Goal: Transaction & Acquisition: Purchase product/service

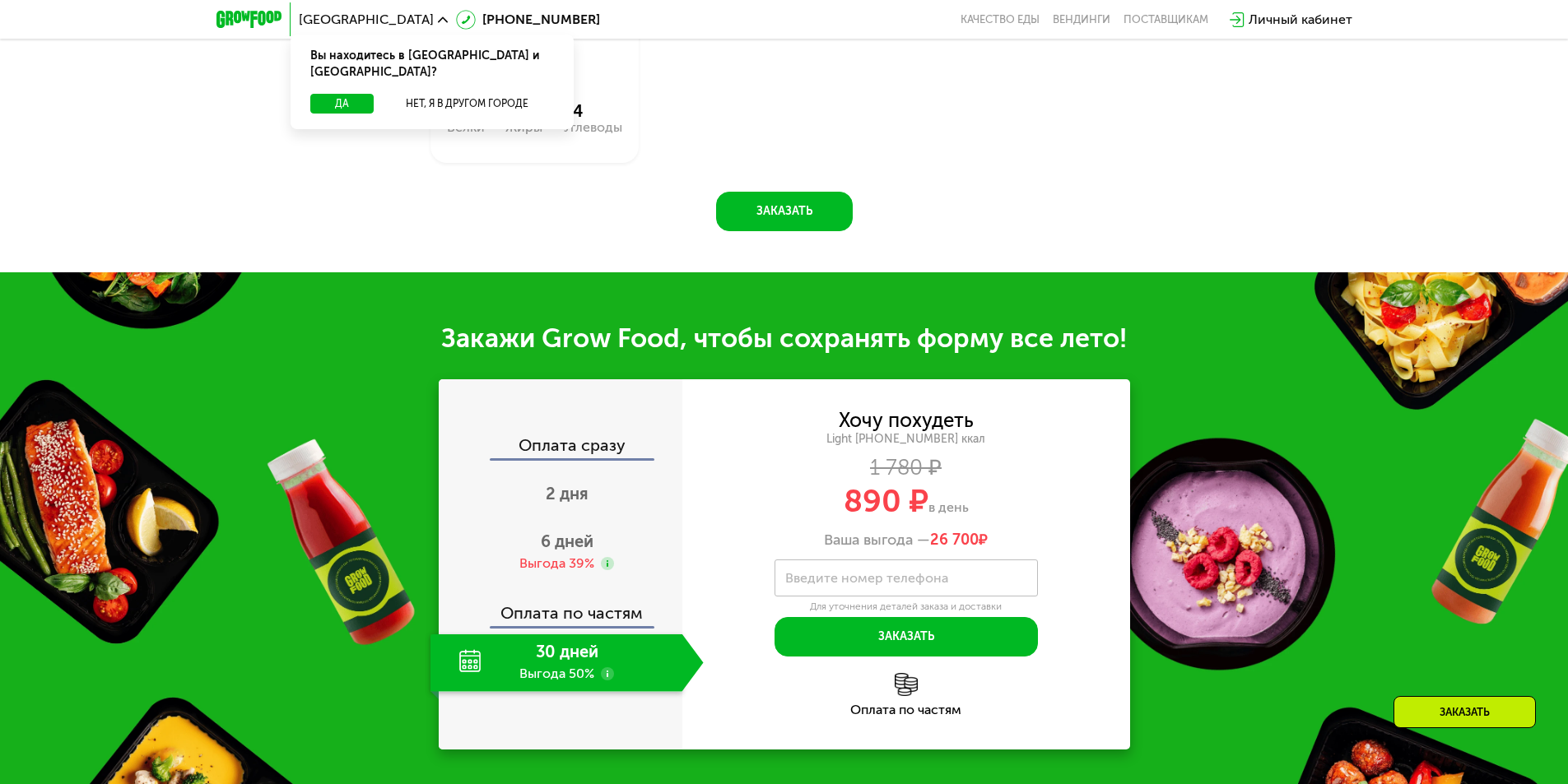
scroll to position [823, 0]
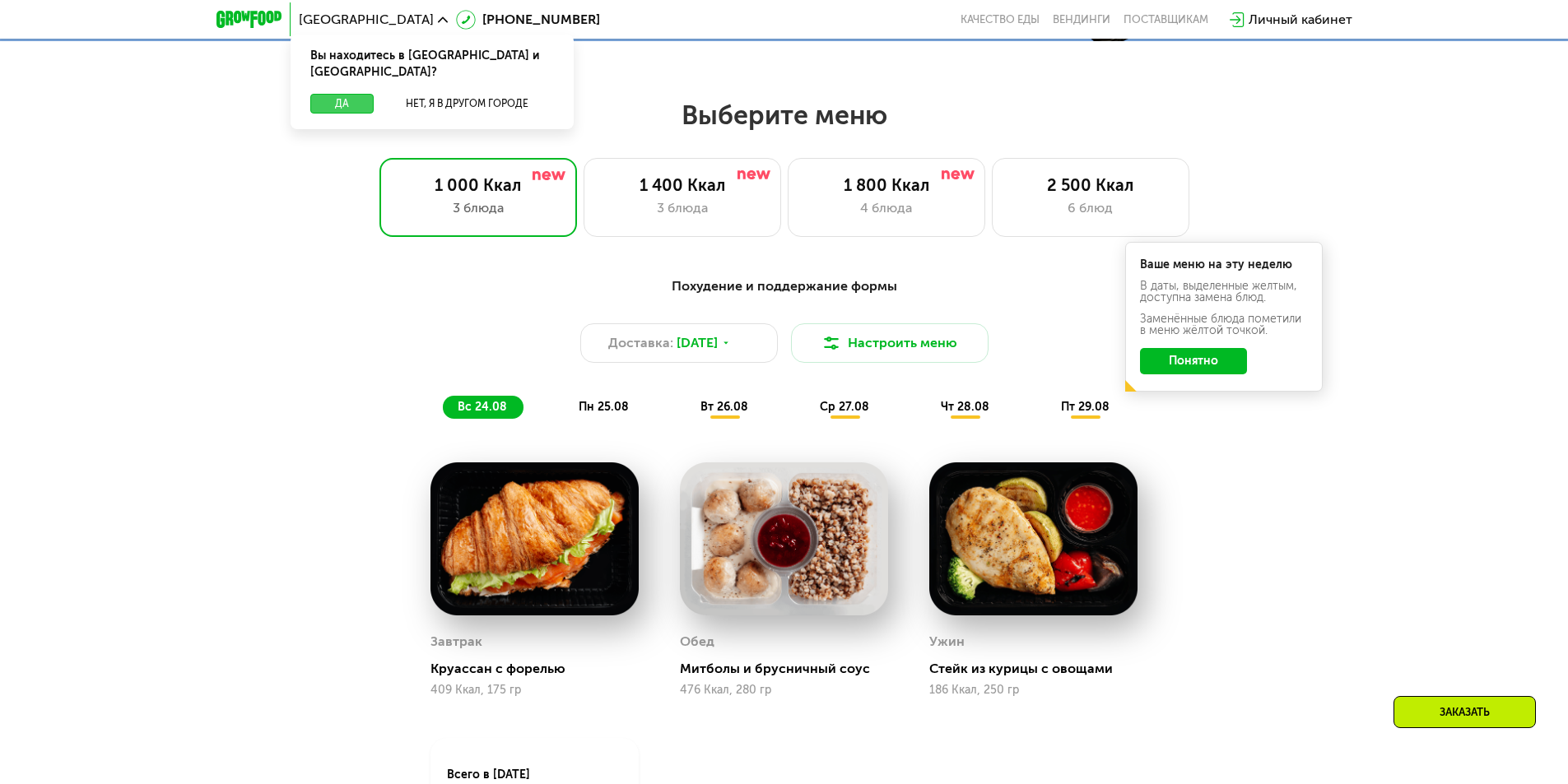
click at [326, 93] on button "Да" at bounding box center [342, 103] width 63 height 20
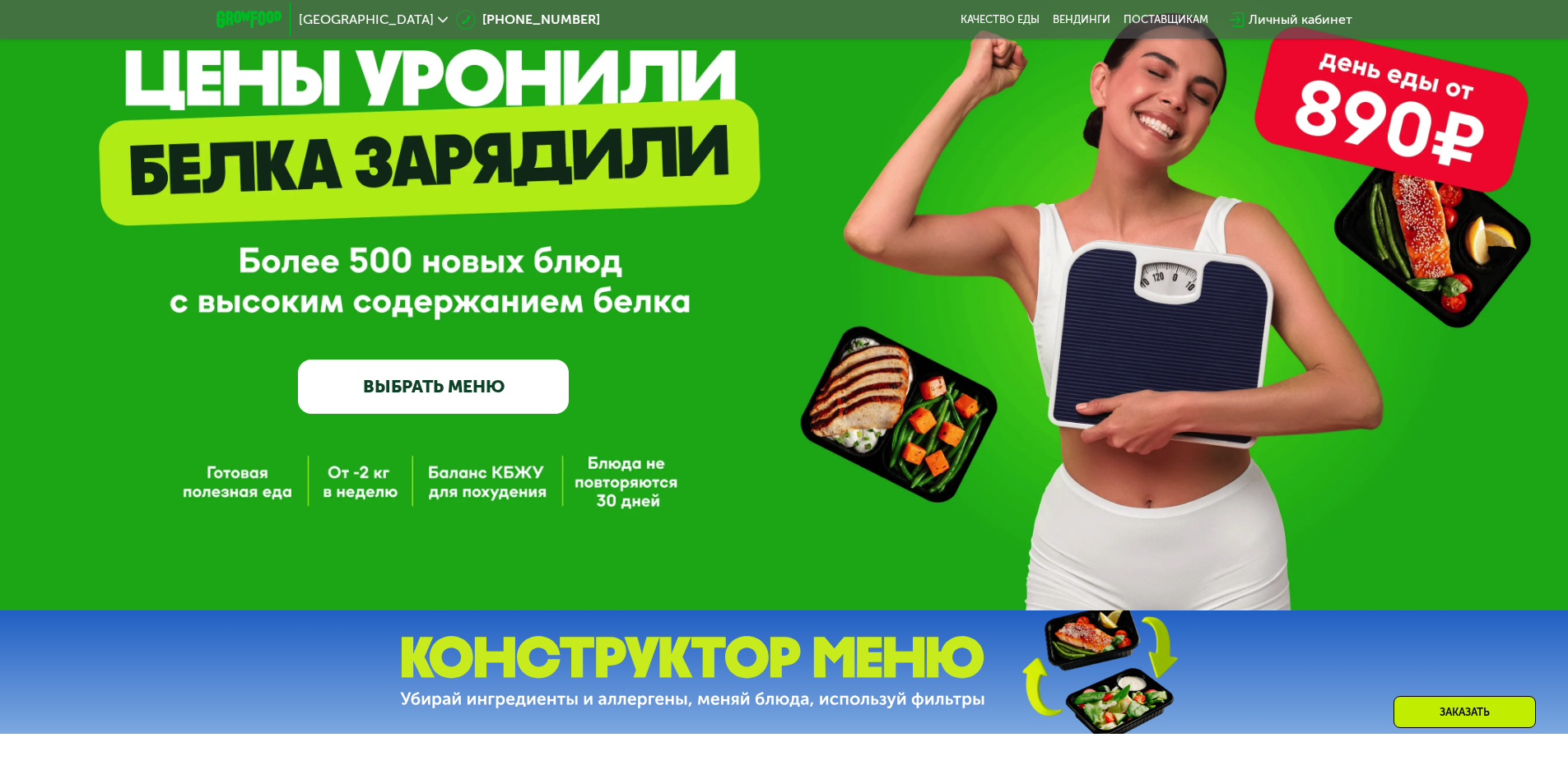
scroll to position [0, 0]
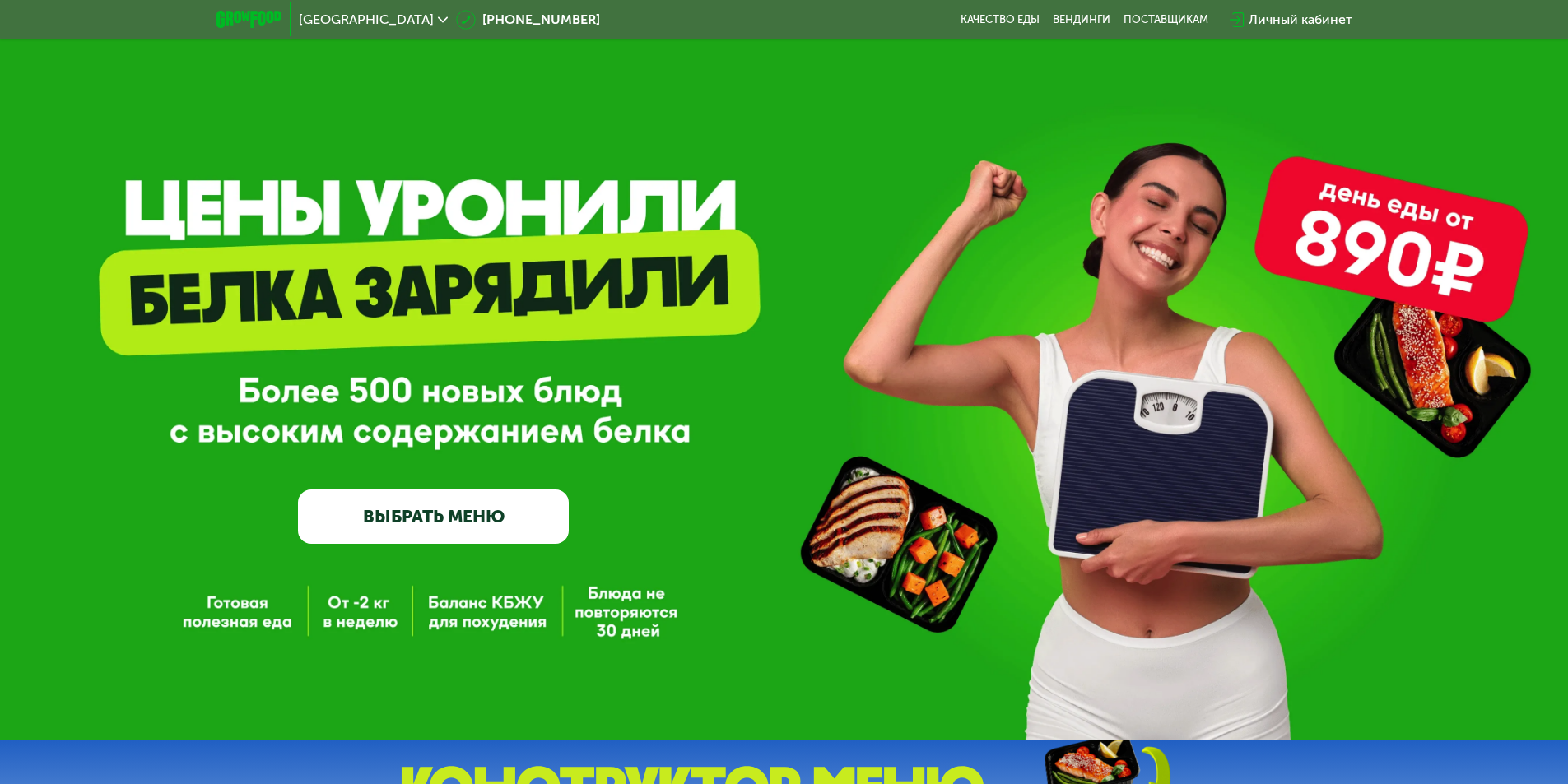
click at [493, 518] on link "ВЫБРАТЬ МЕНЮ" at bounding box center [434, 516] width 271 height 54
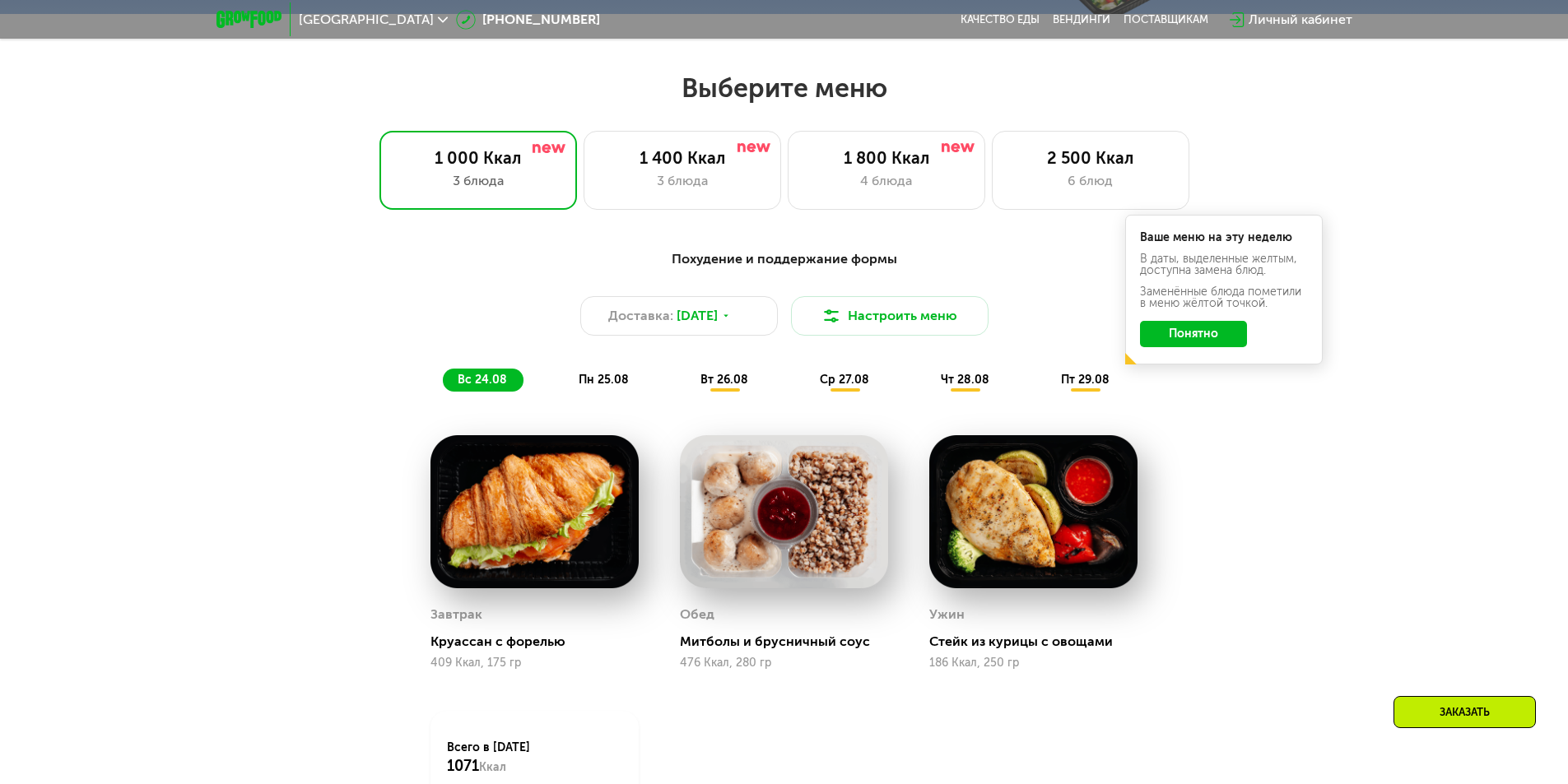
scroll to position [888, 0]
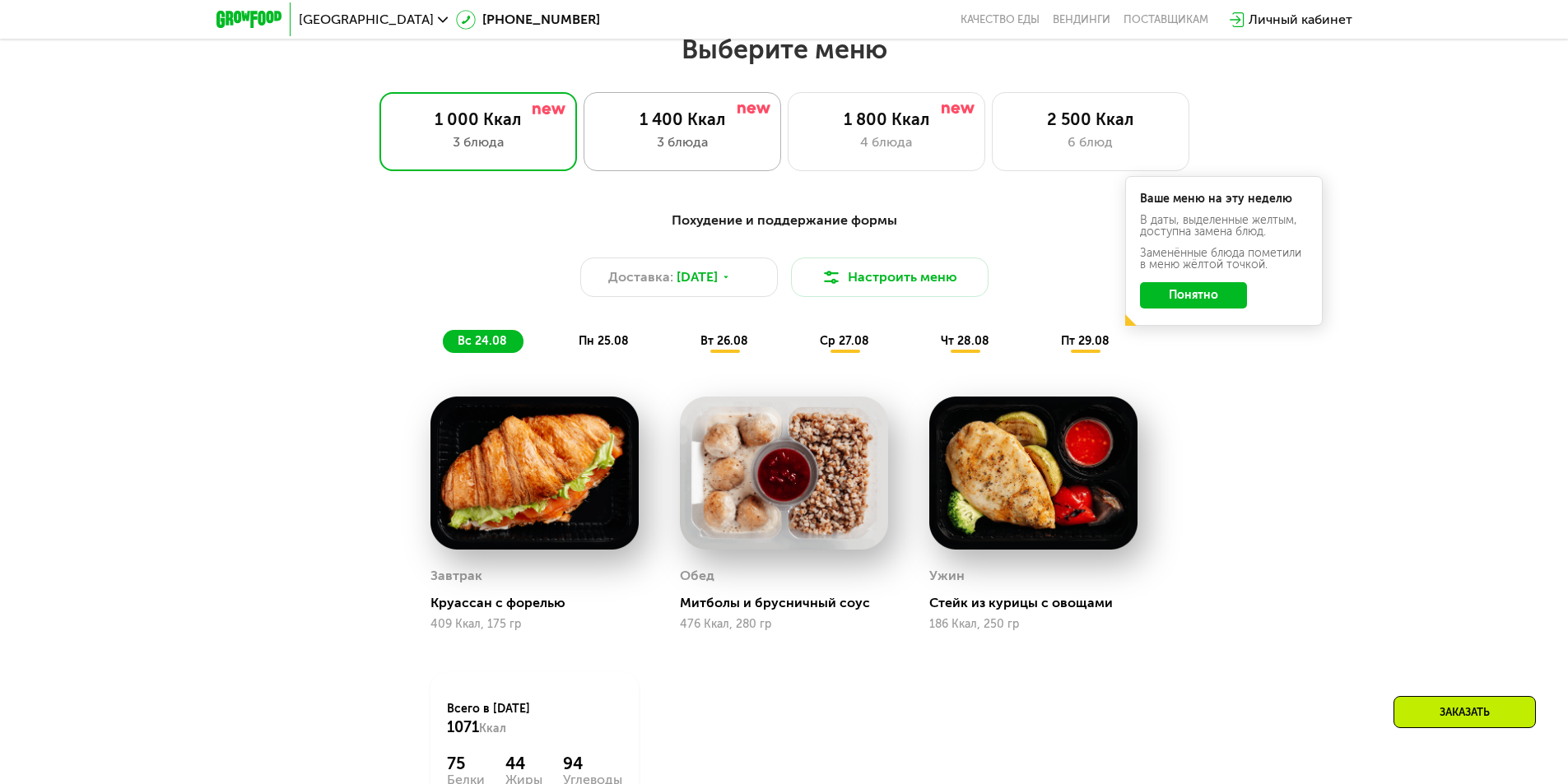
click at [677, 145] on div "3 блюда" at bounding box center [682, 142] width 163 height 20
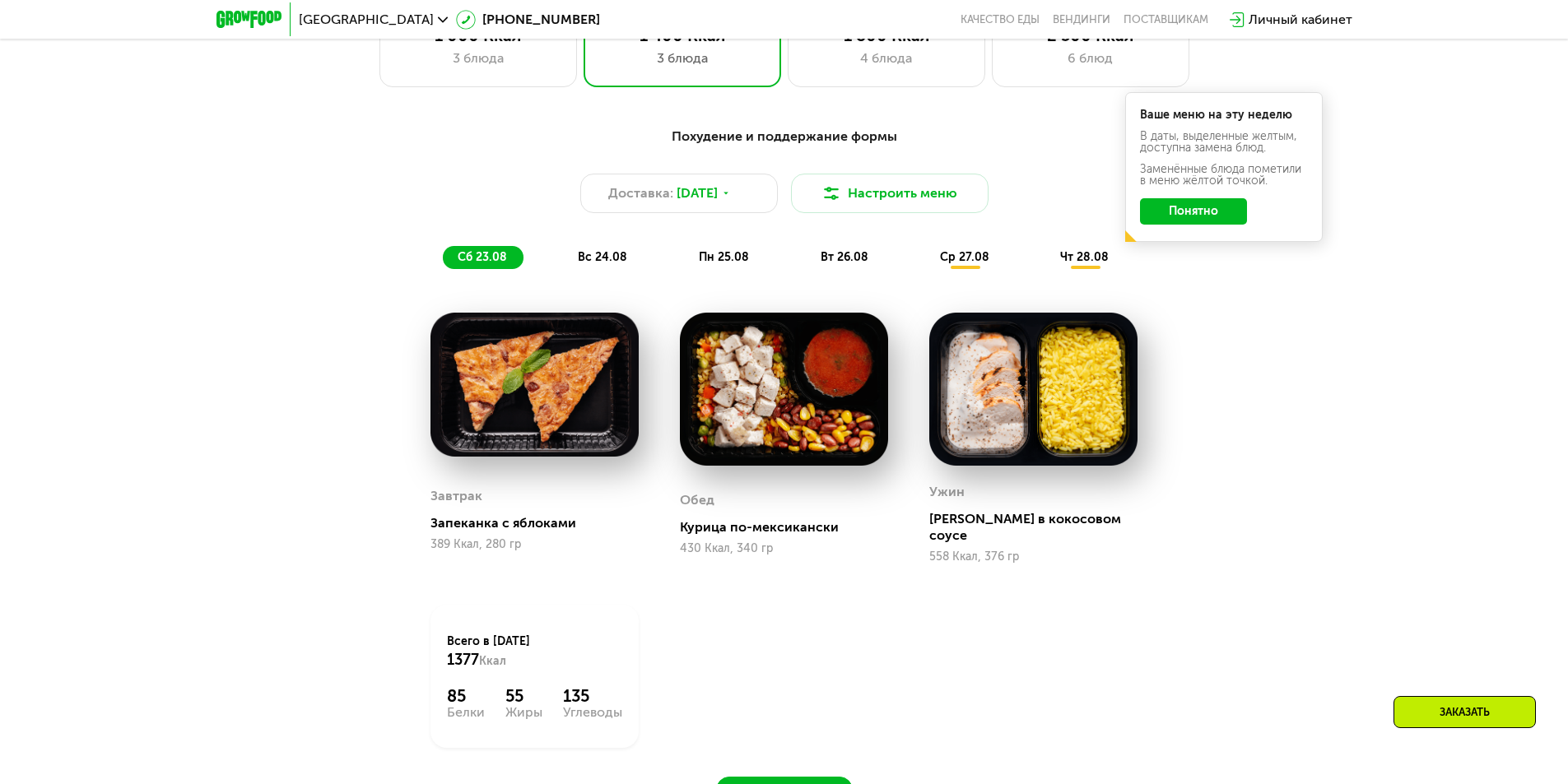
scroll to position [971, 0]
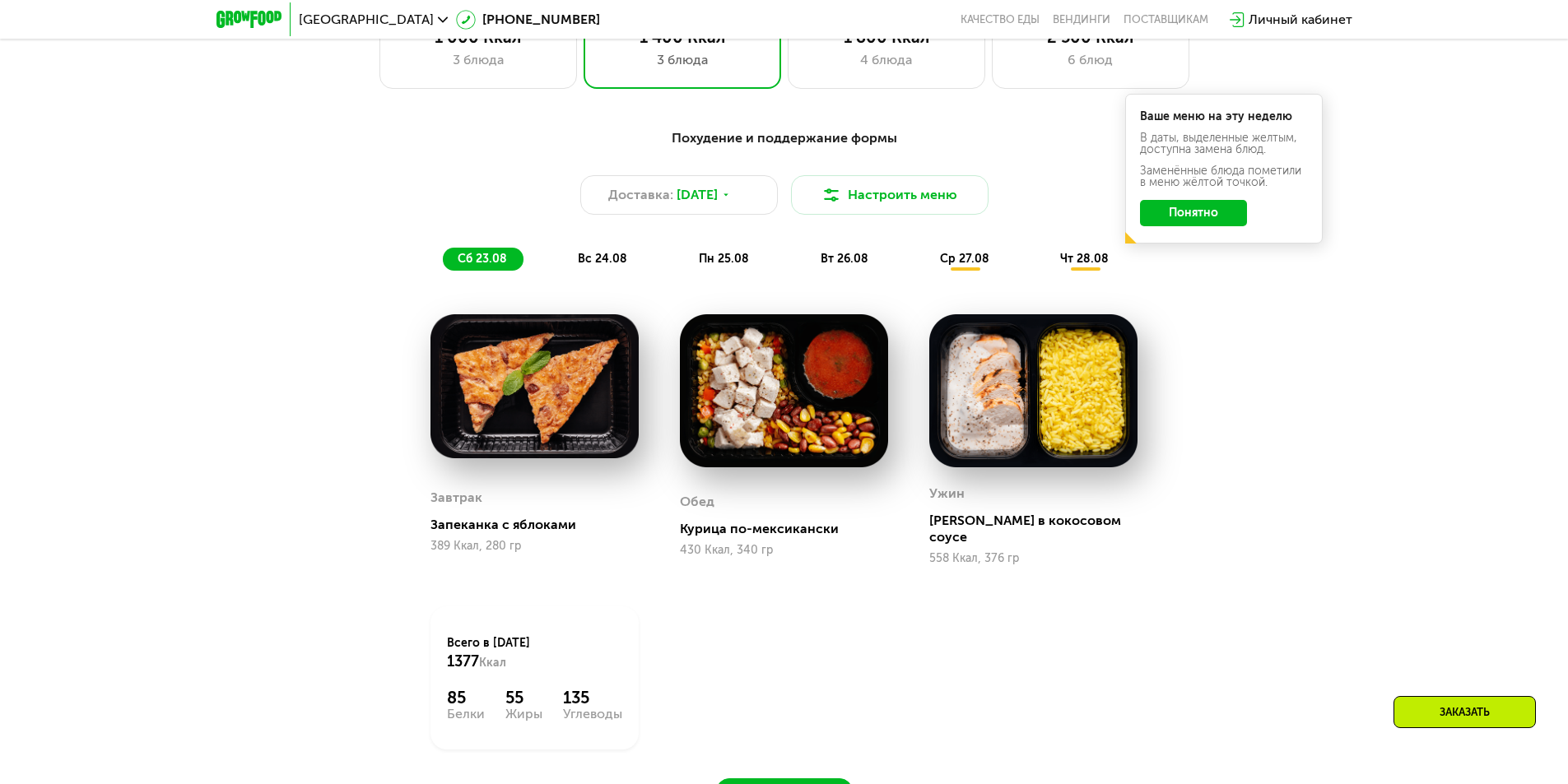
click at [617, 265] on span "вс 24.08" at bounding box center [602, 259] width 49 height 14
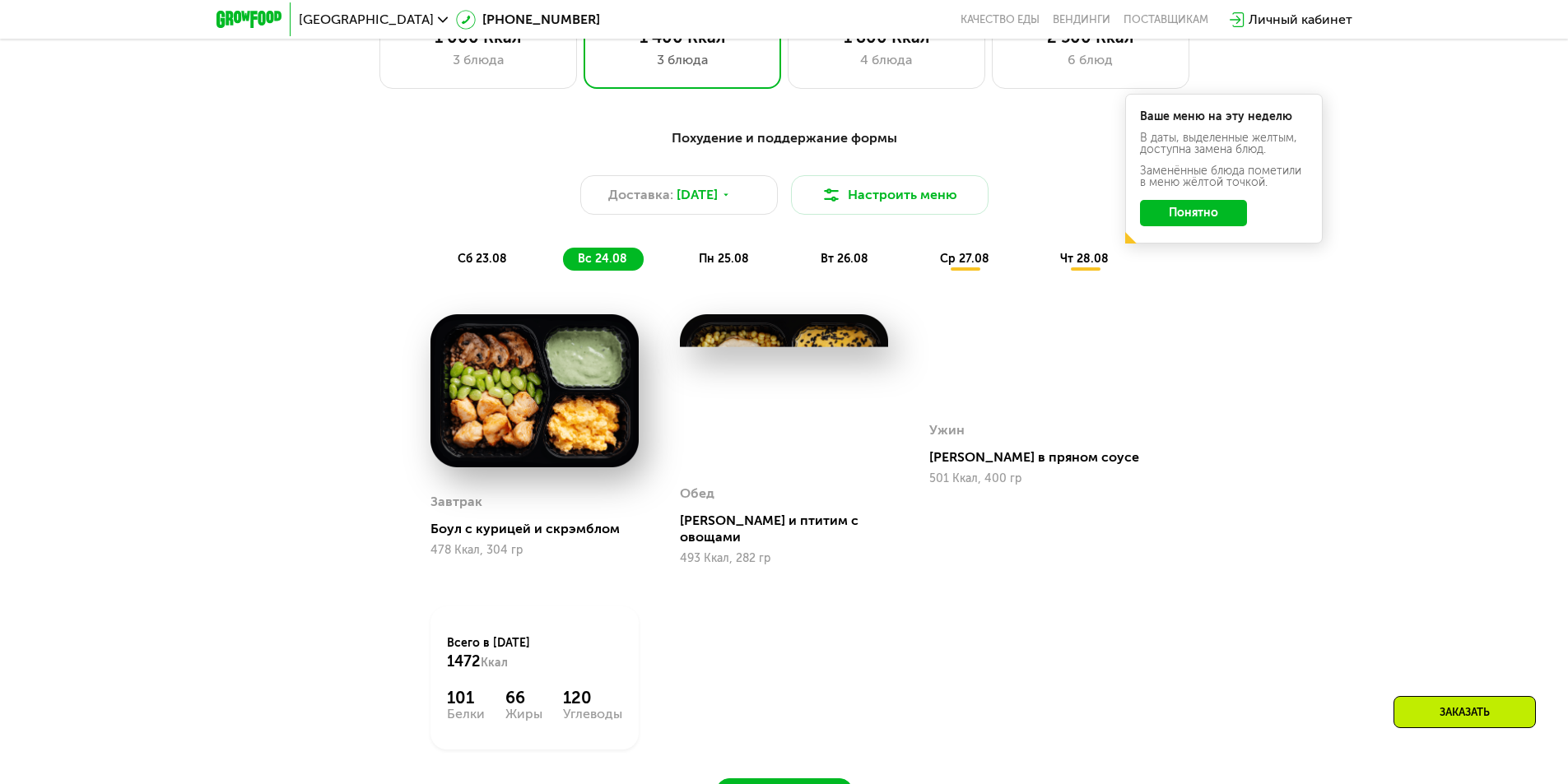
scroll to position [888, 0]
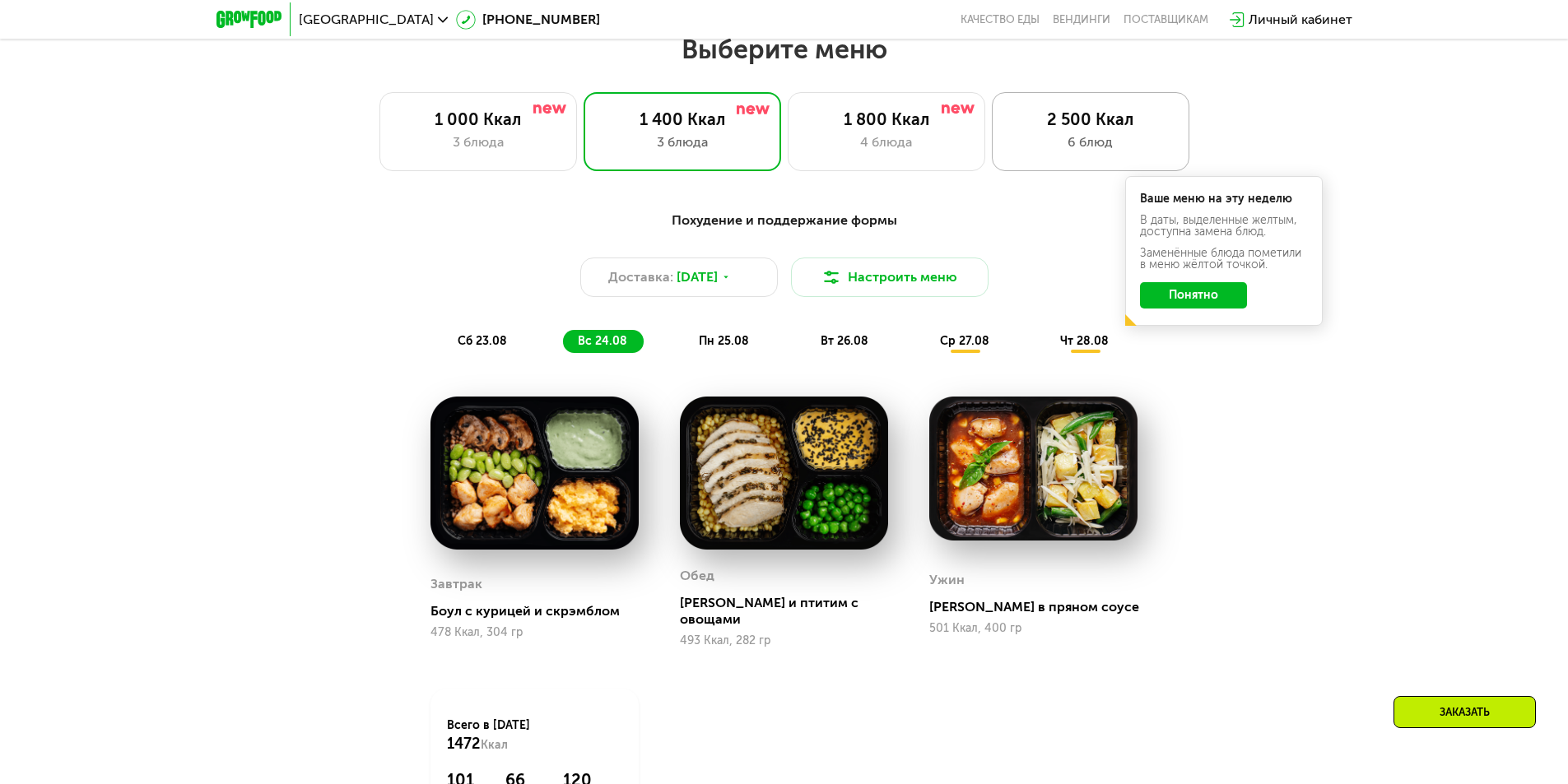
click at [1115, 118] on div "2 500 Ккал" at bounding box center [1090, 119] width 163 height 20
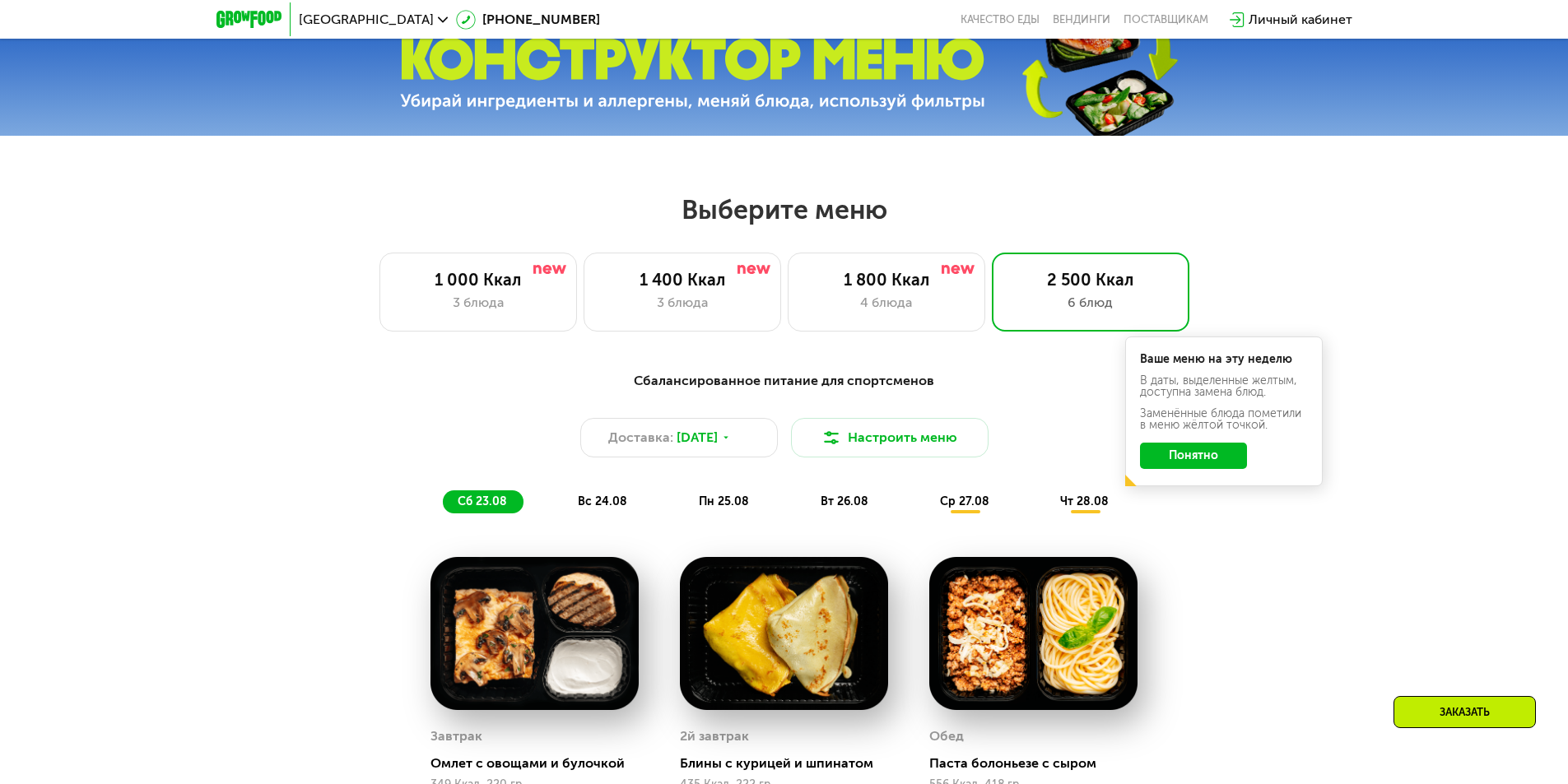
scroll to position [724, 0]
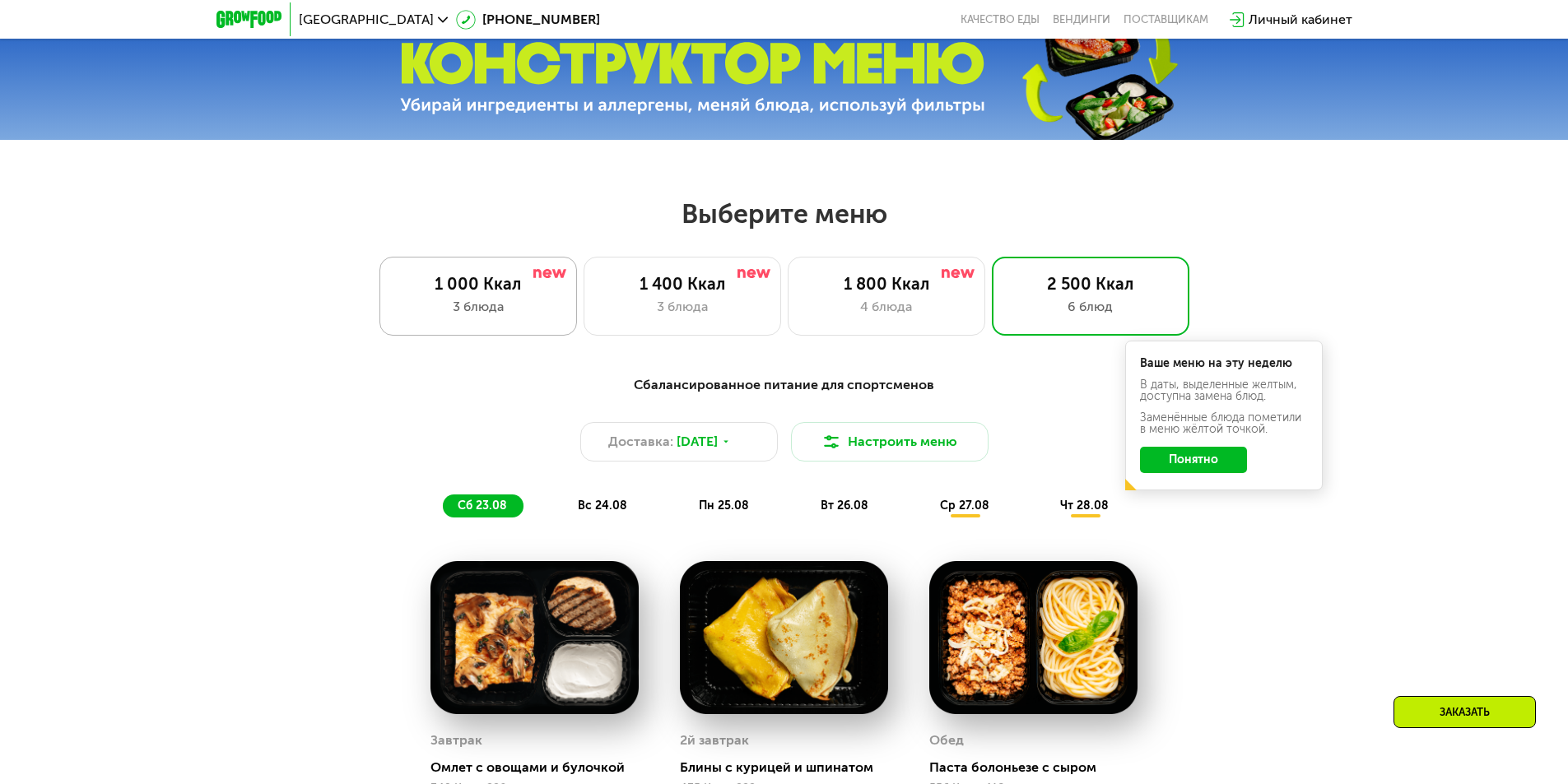
click at [470, 302] on div "3 блюда" at bounding box center [478, 307] width 163 height 20
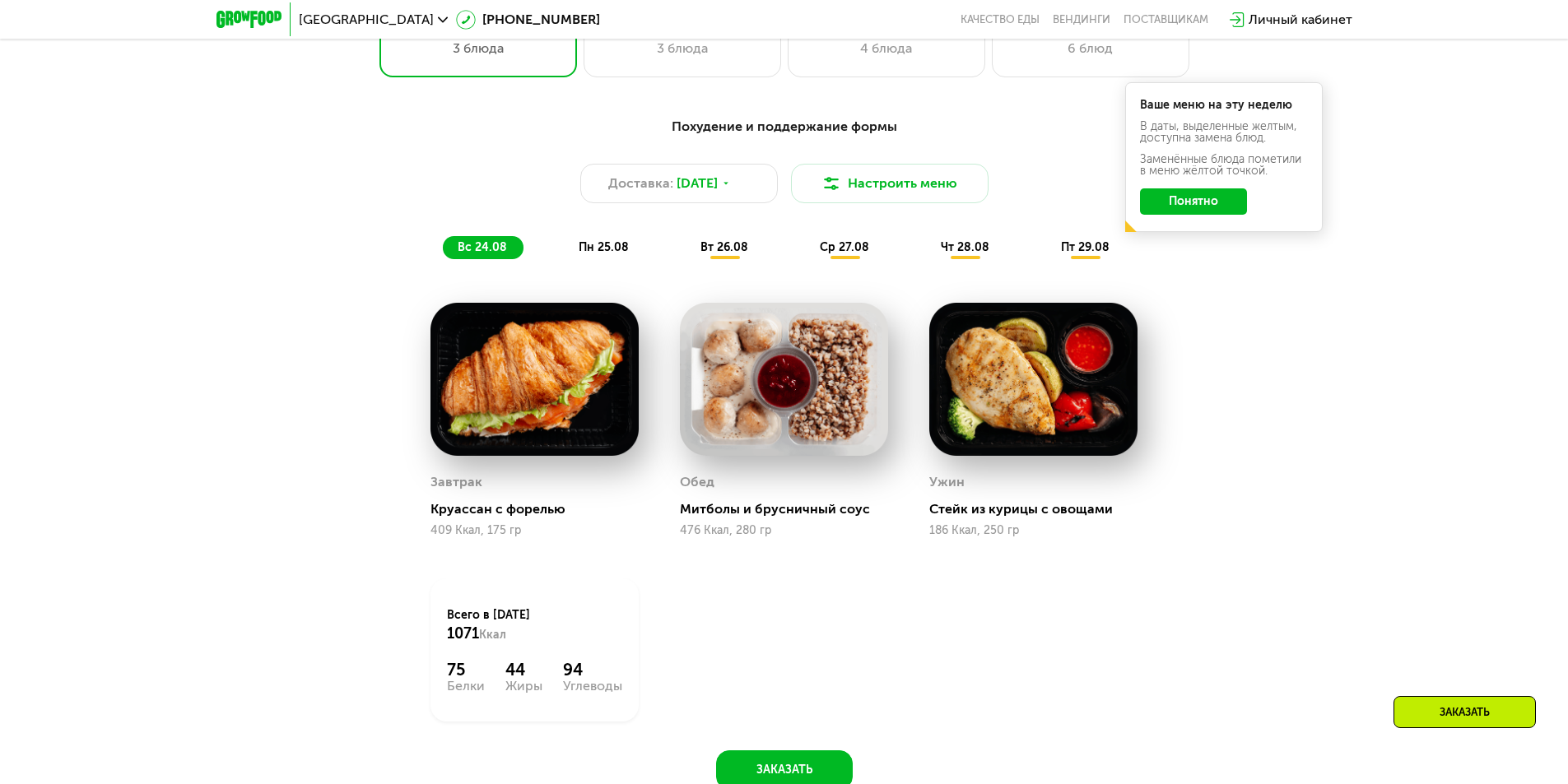
scroll to position [888, 0]
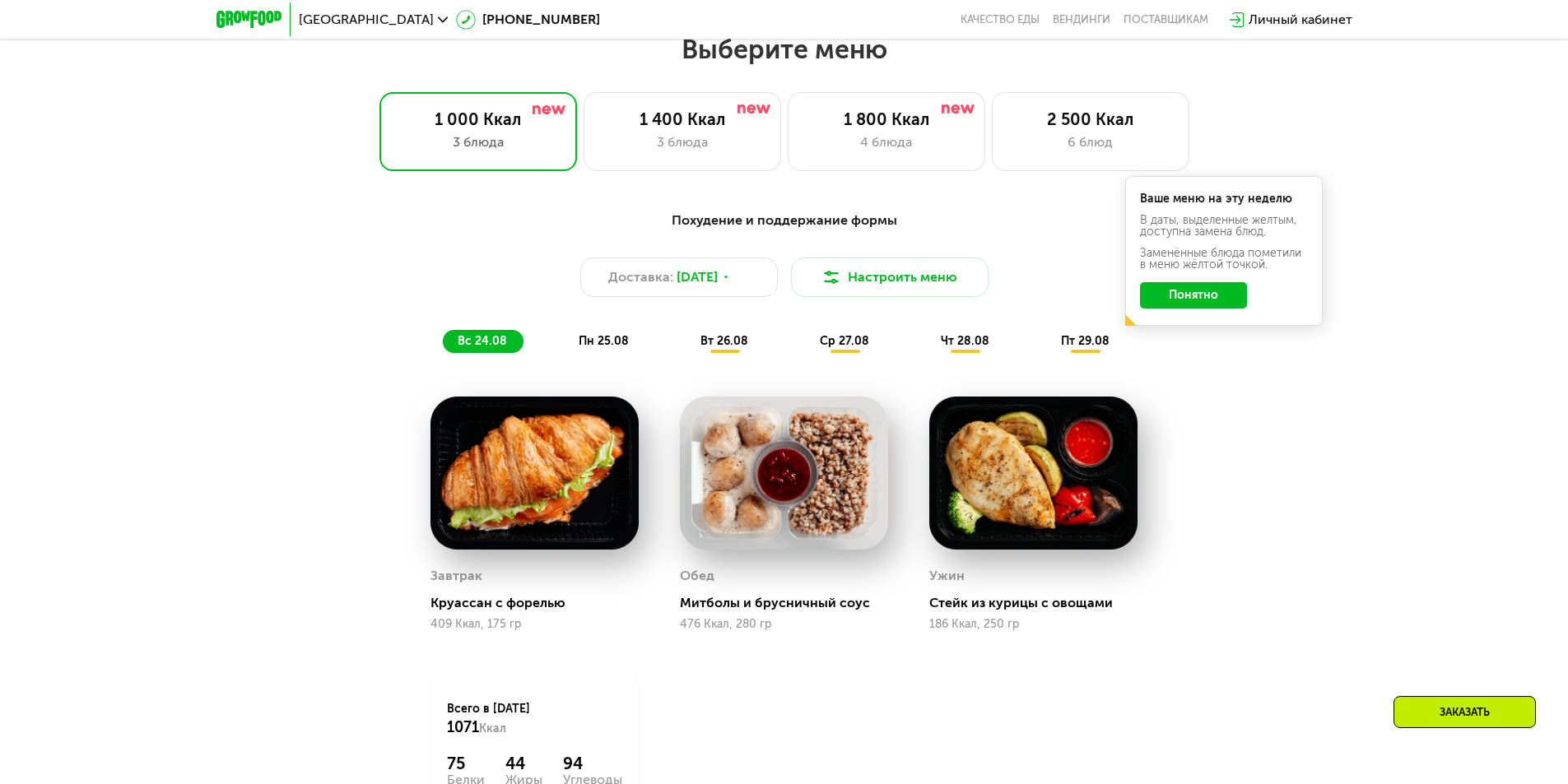
click at [605, 343] on span "пн 25.08" at bounding box center [604, 341] width 50 height 14
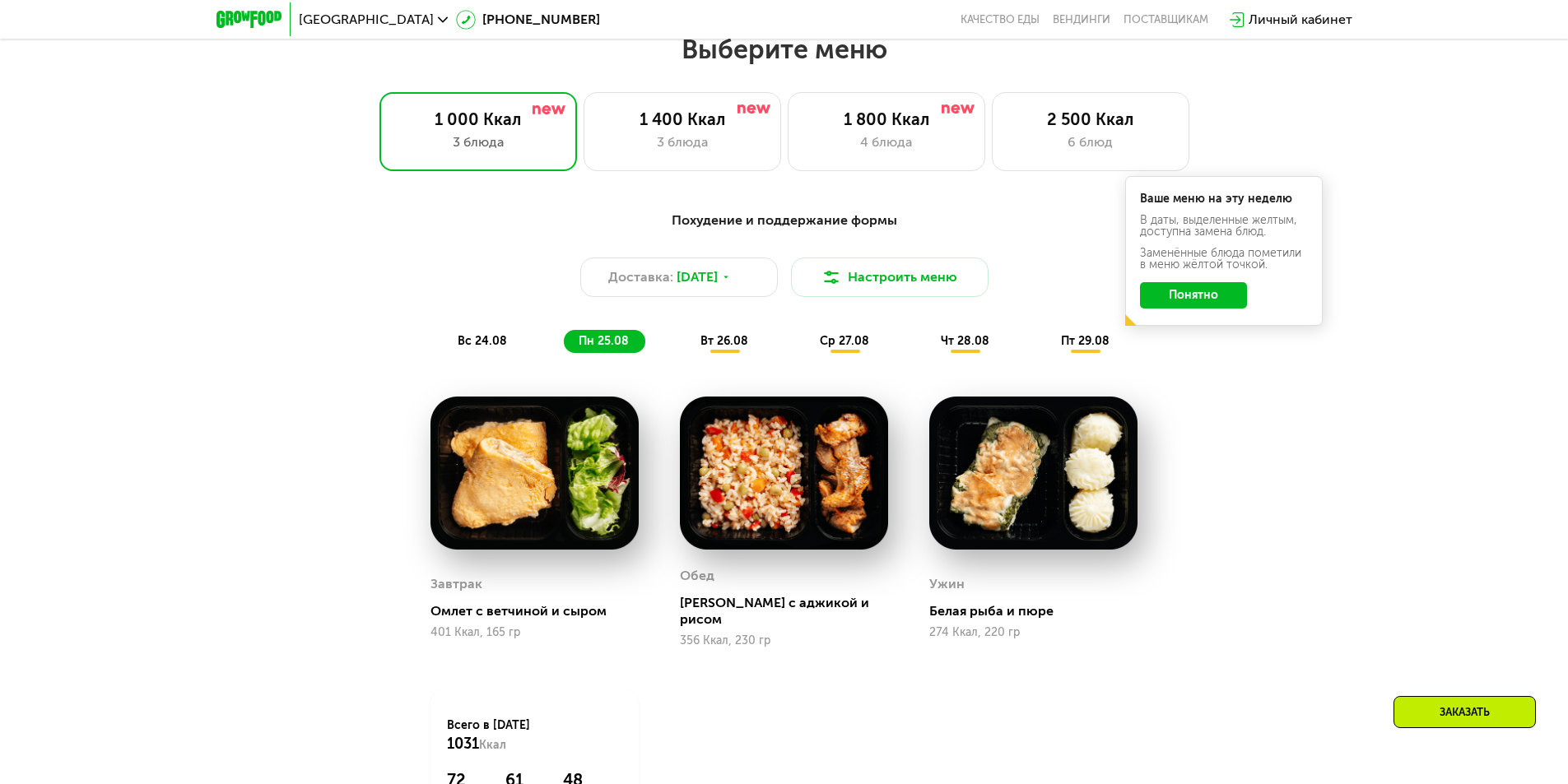
click at [727, 344] on span "вт 26.08" at bounding box center [725, 341] width 48 height 14
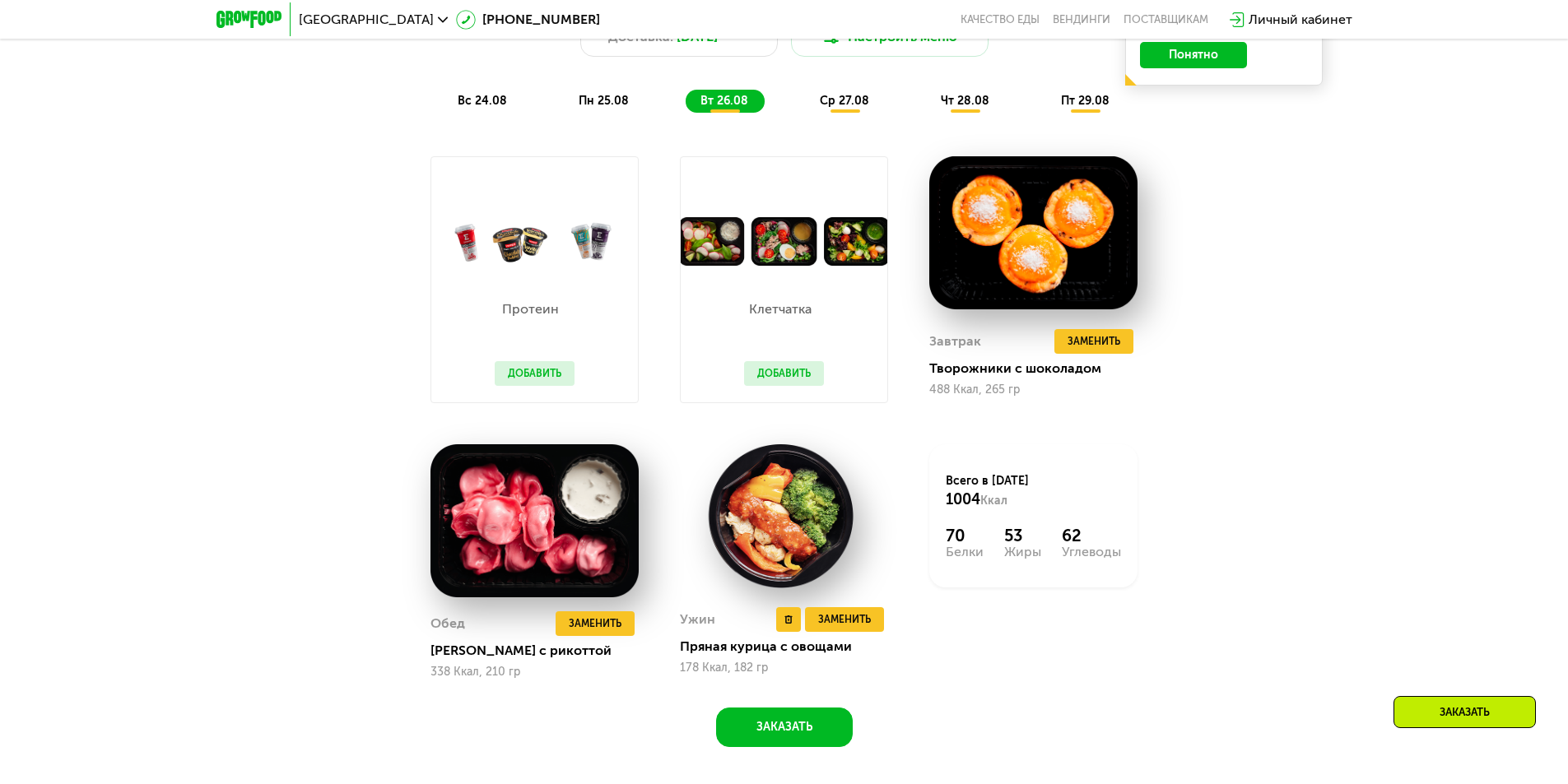
scroll to position [1136, 0]
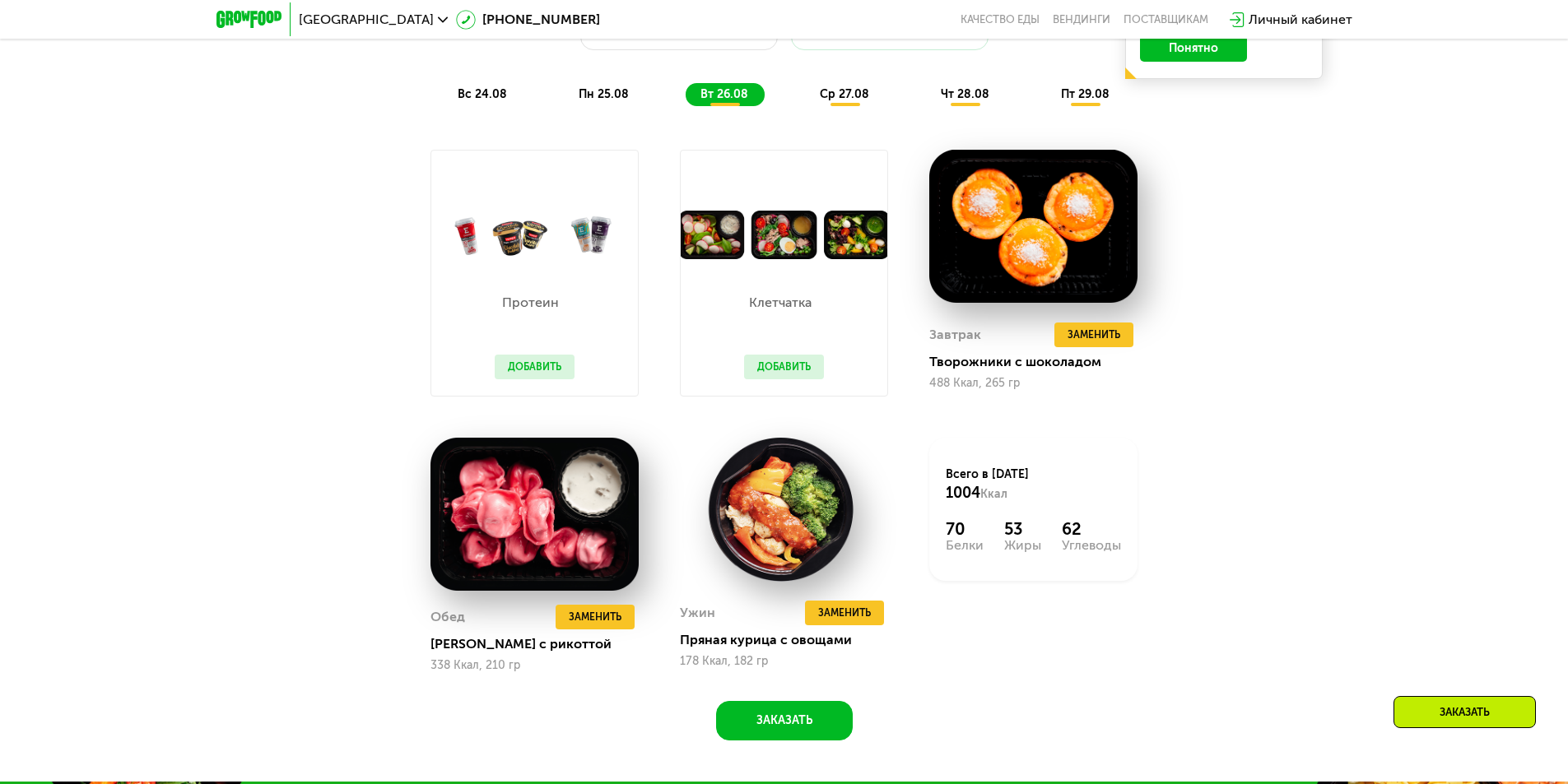
click at [836, 101] on span "ср 27.08" at bounding box center [844, 94] width 49 height 14
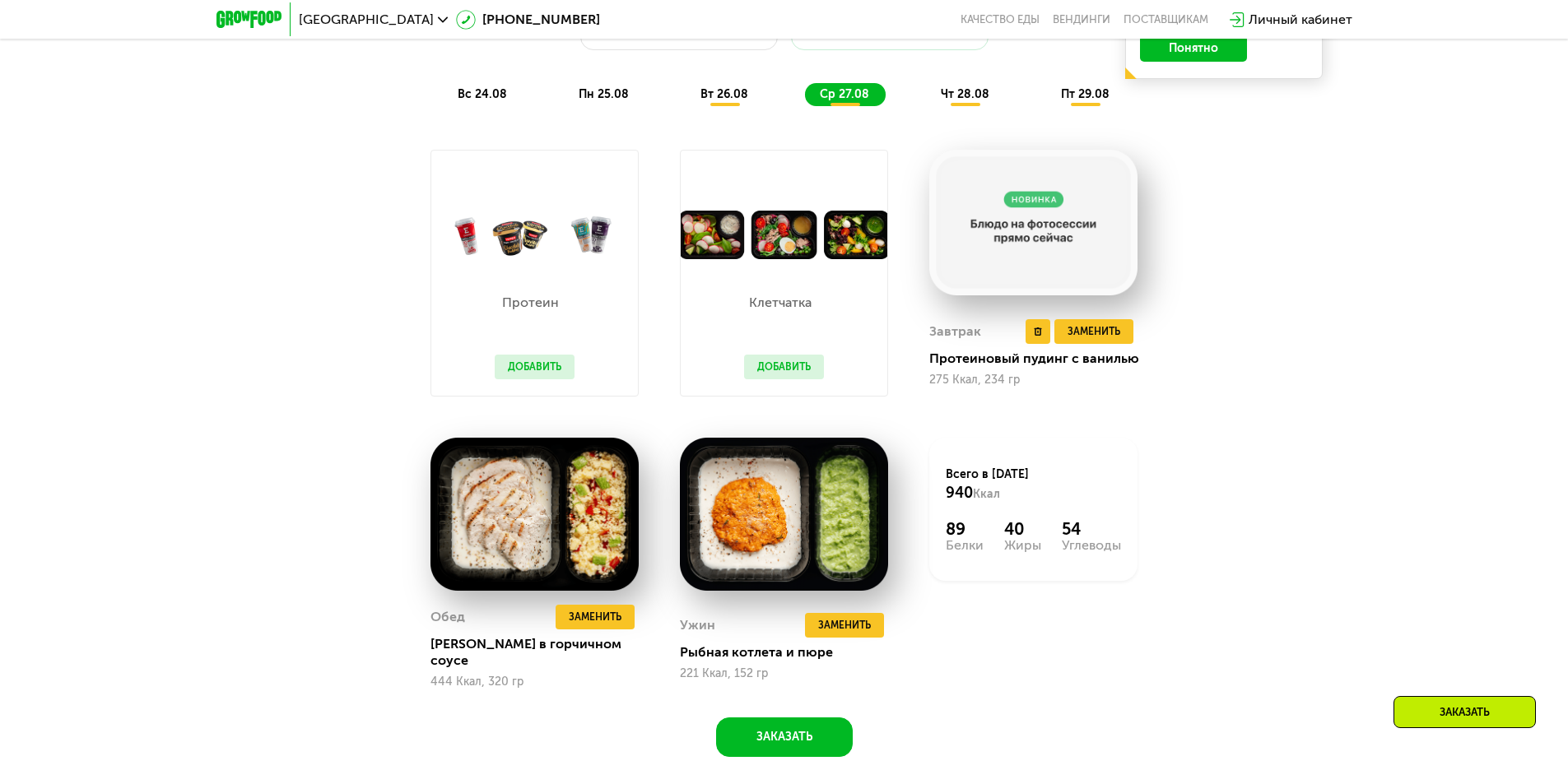
click at [1020, 243] on img at bounding box center [1034, 222] width 208 height 146
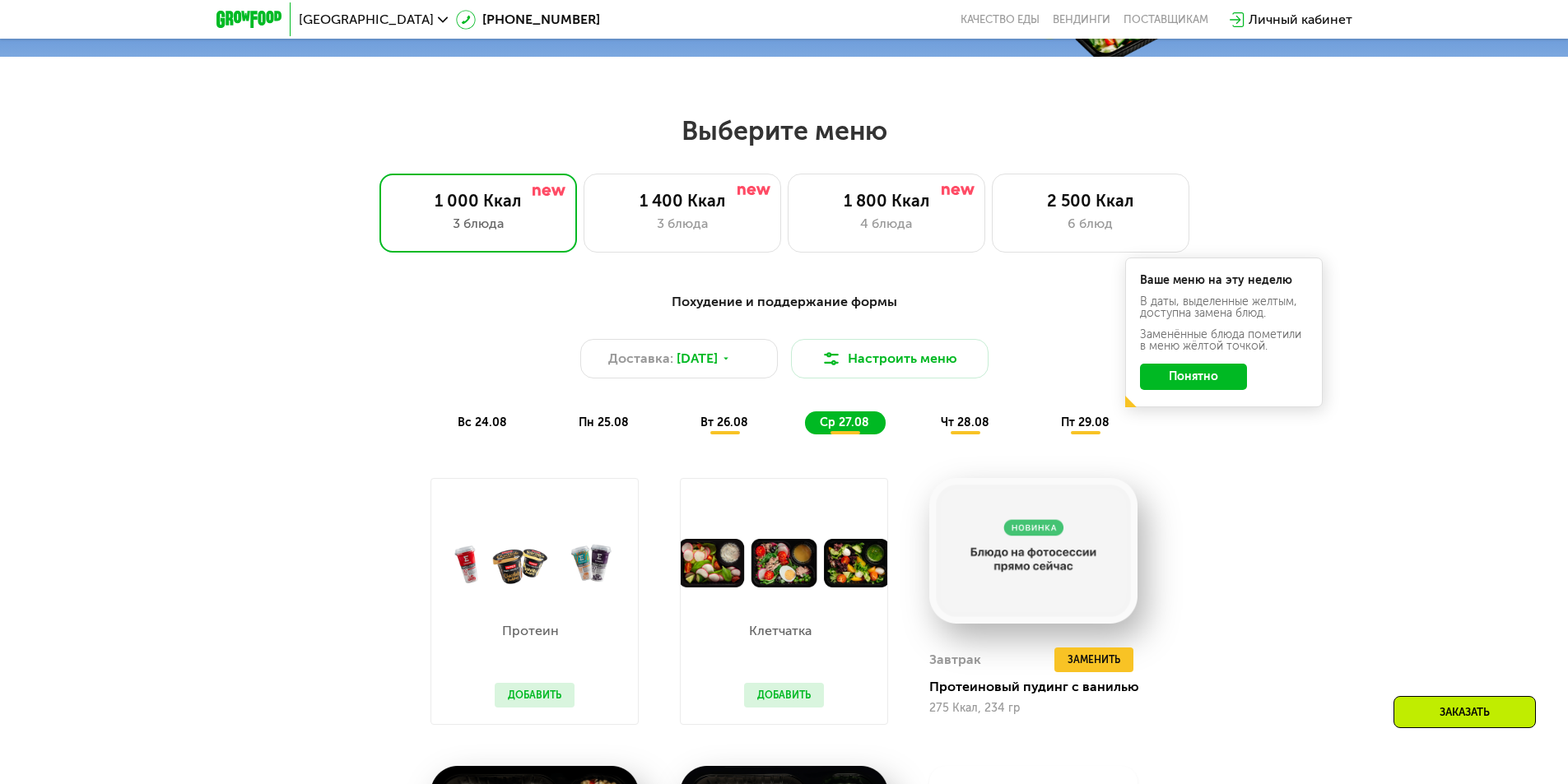
scroll to position [806, 0]
click at [1046, 418] on div "чт 28.08" at bounding box center [1086, 424] width 80 height 23
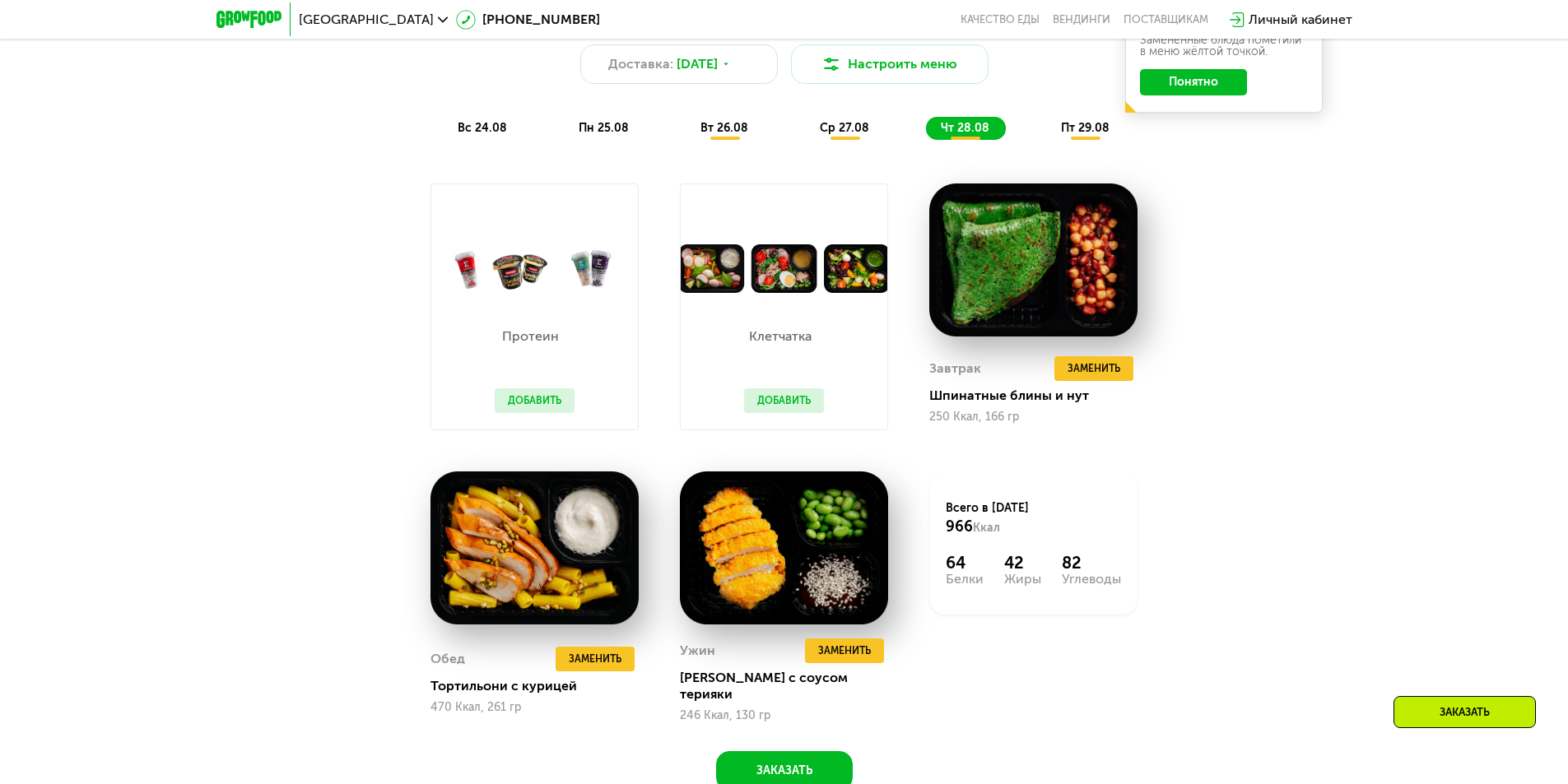
scroll to position [1136, 0]
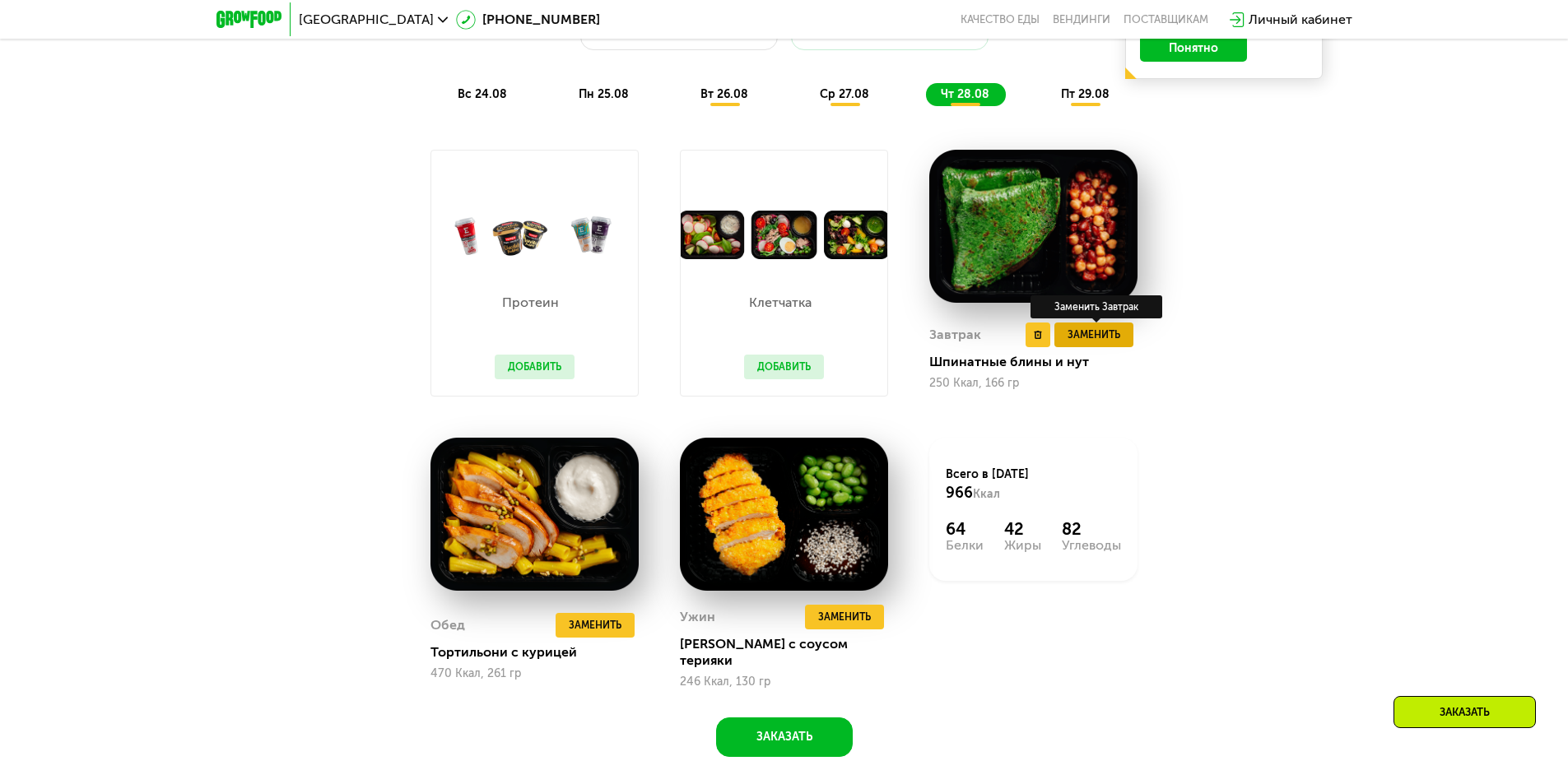
click at [1083, 340] on span "Заменить" at bounding box center [1093, 335] width 53 height 16
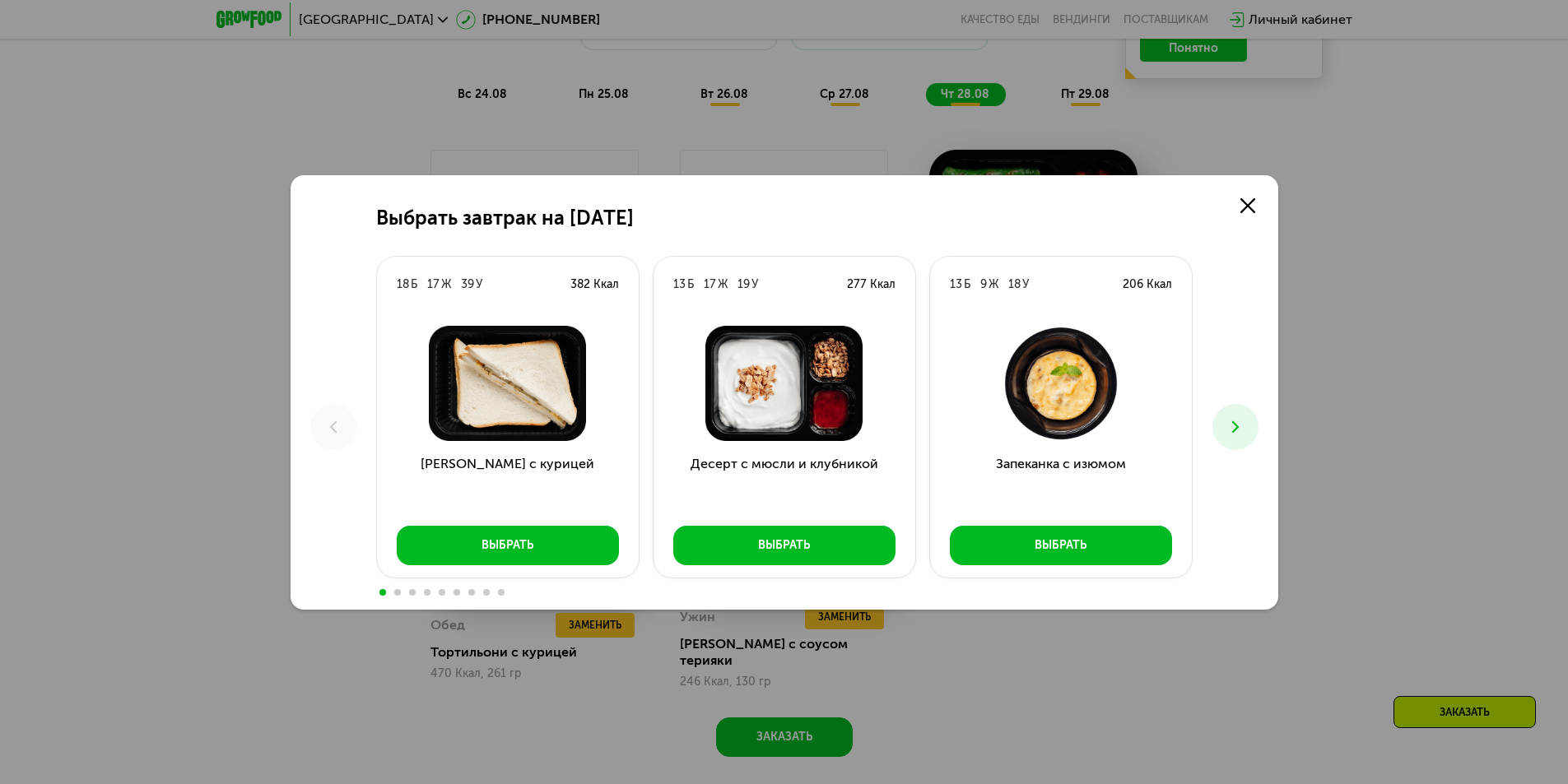
click at [1224, 432] on button at bounding box center [1236, 427] width 46 height 46
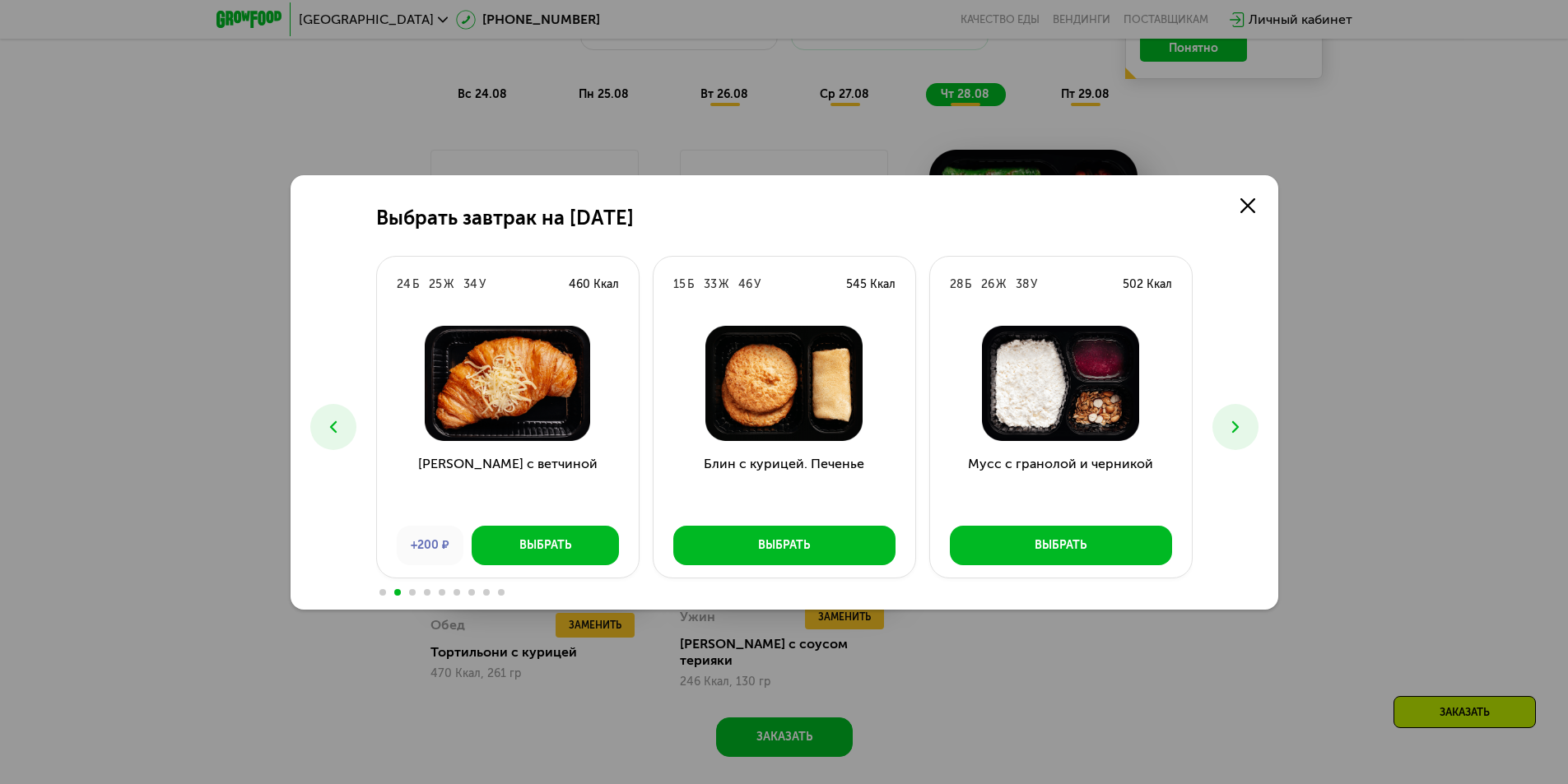
click at [1234, 431] on use at bounding box center [1234, 425] width 6 height 12
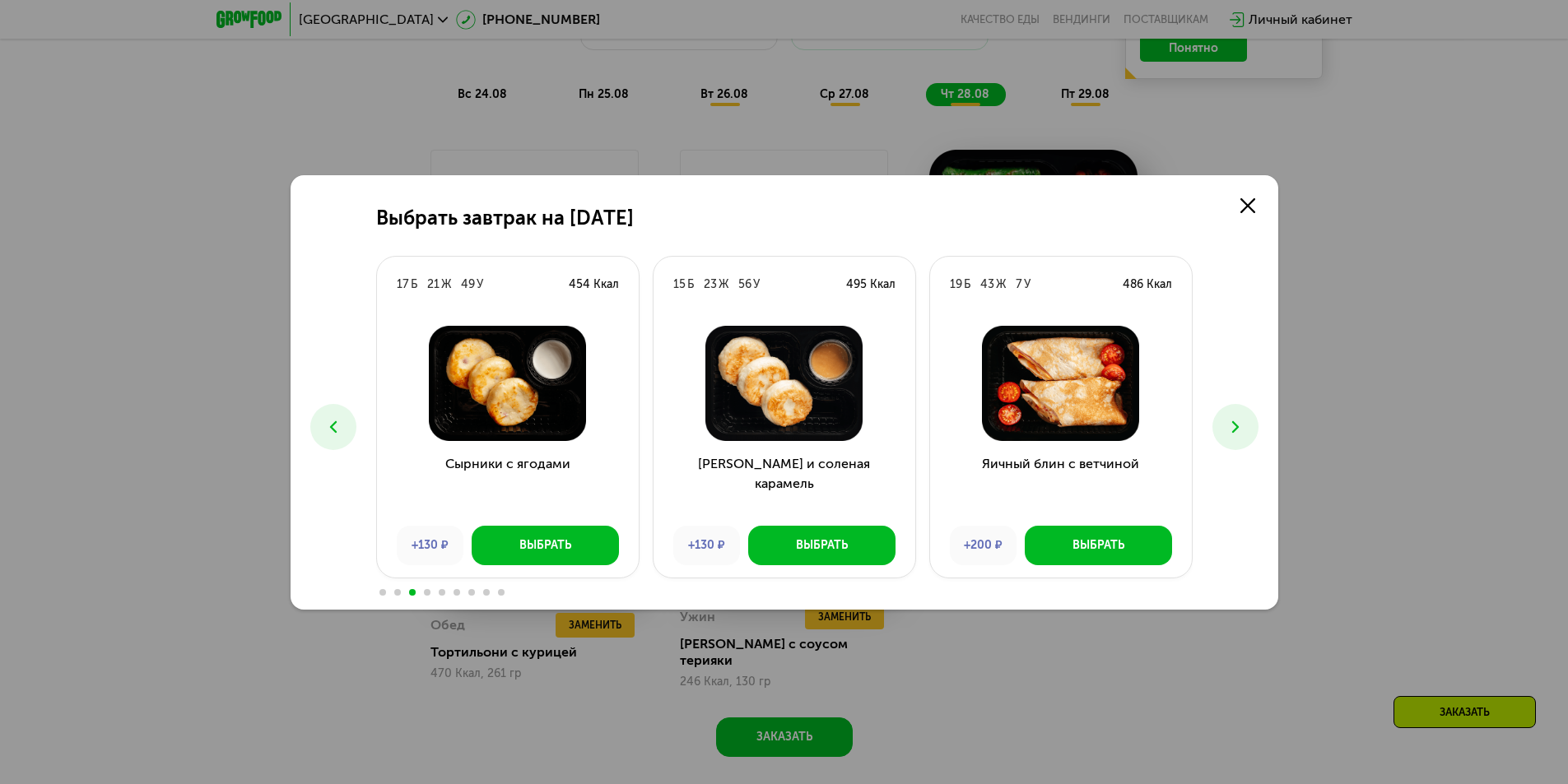
click at [1234, 431] on use at bounding box center [1234, 425] width 6 height 12
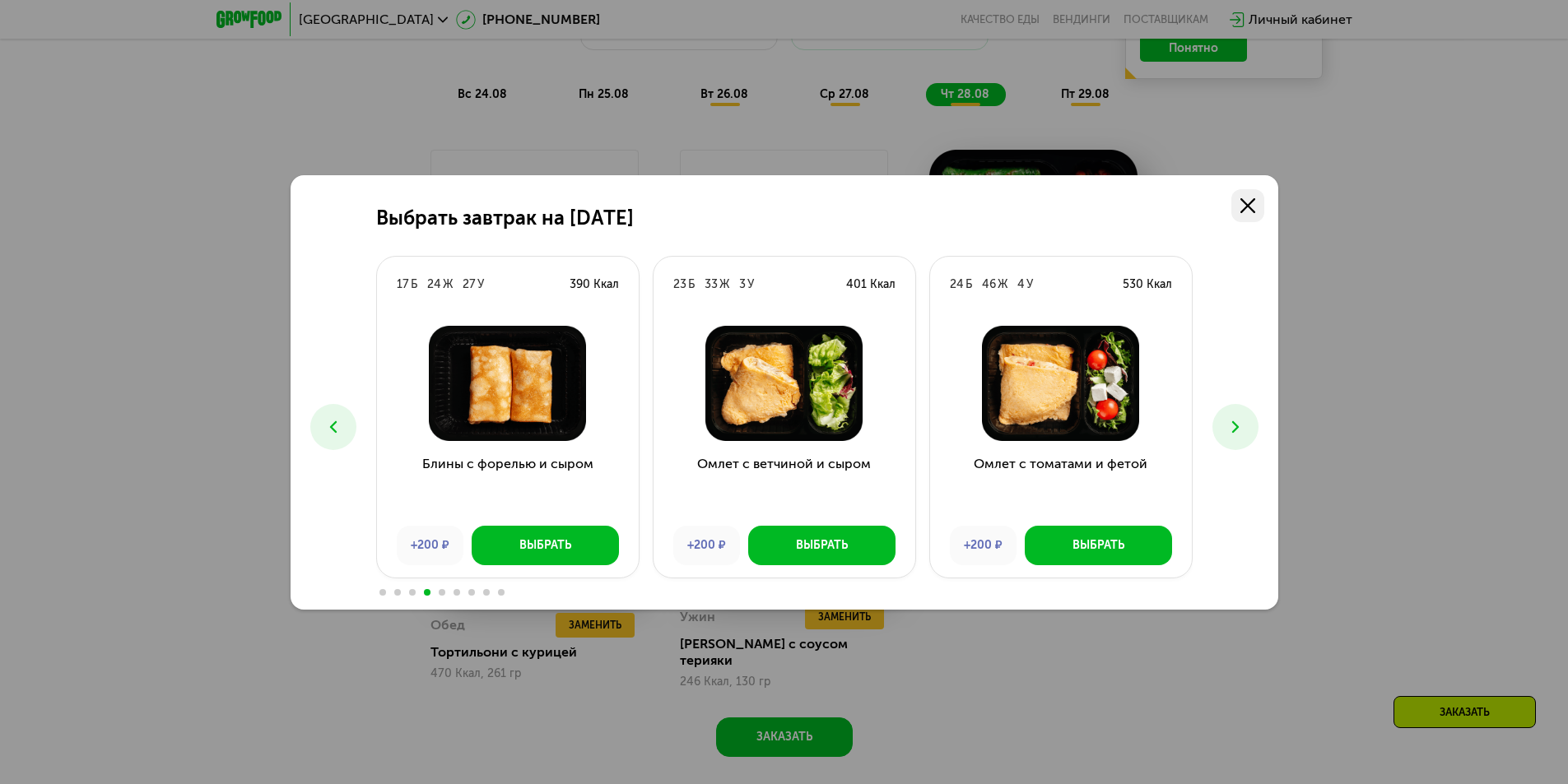
click at [1249, 202] on icon at bounding box center [1247, 206] width 15 height 15
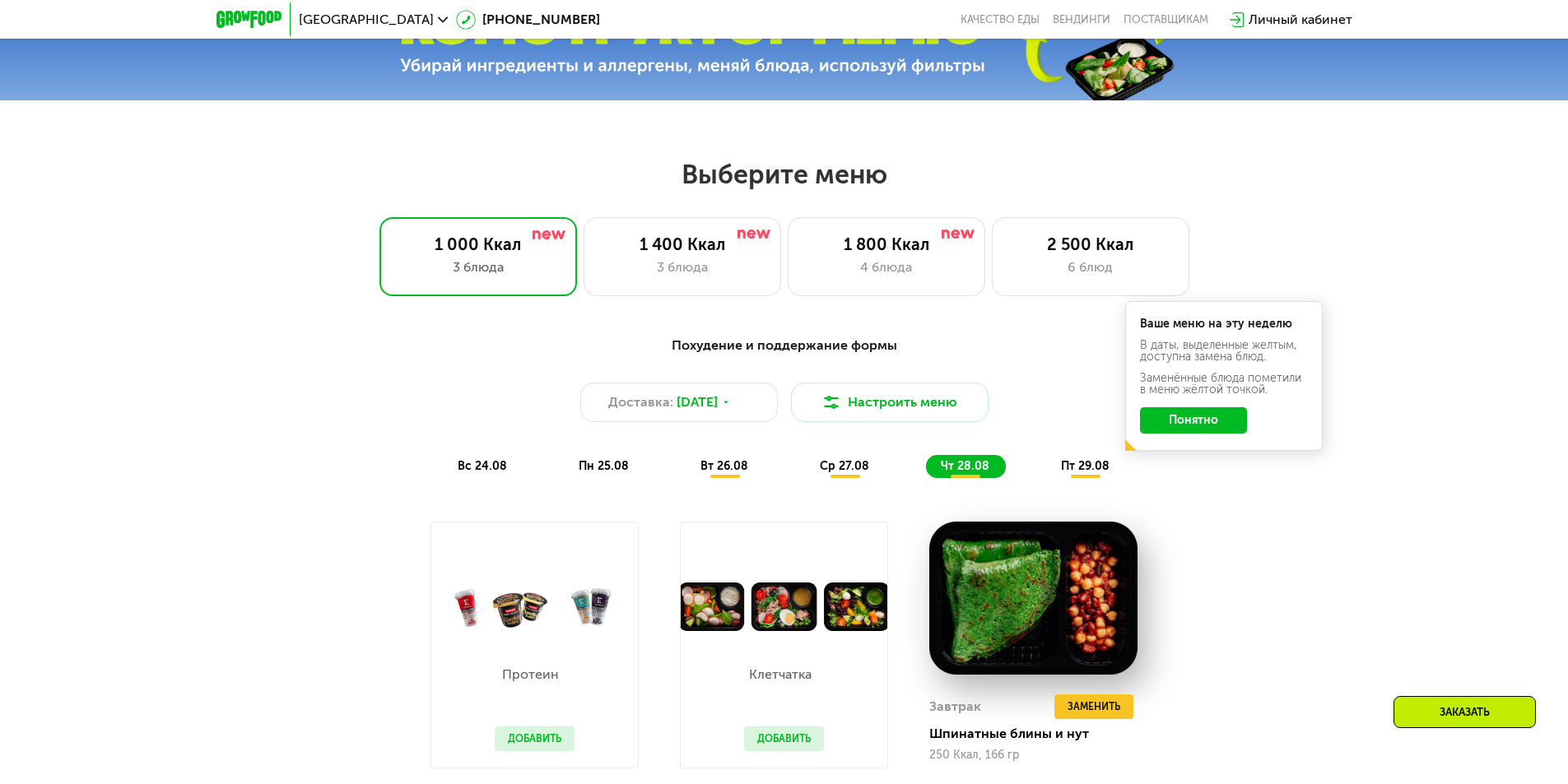
scroll to position [724, 0]
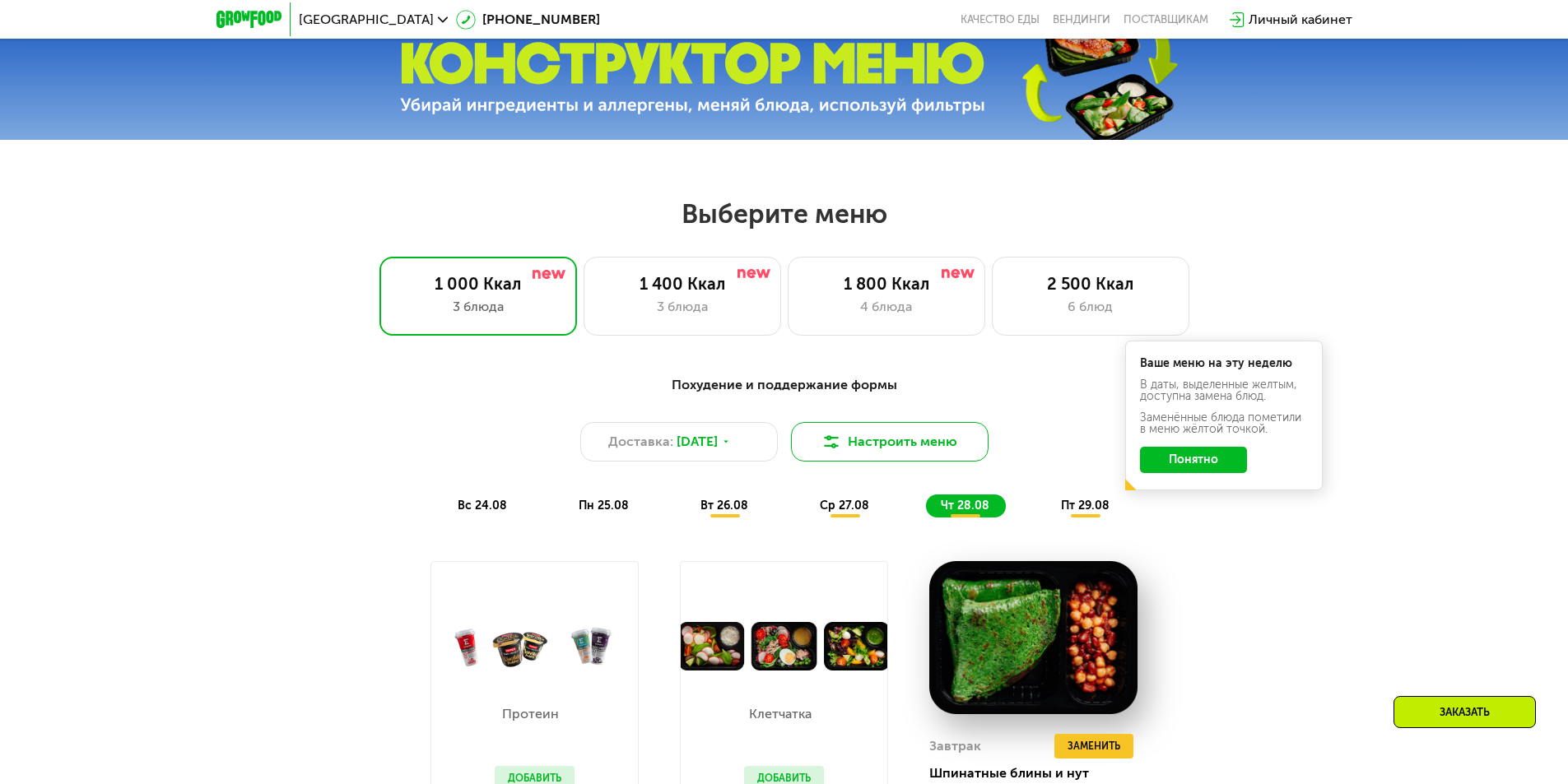
click at [833, 443] on img at bounding box center [832, 441] width 20 height 20
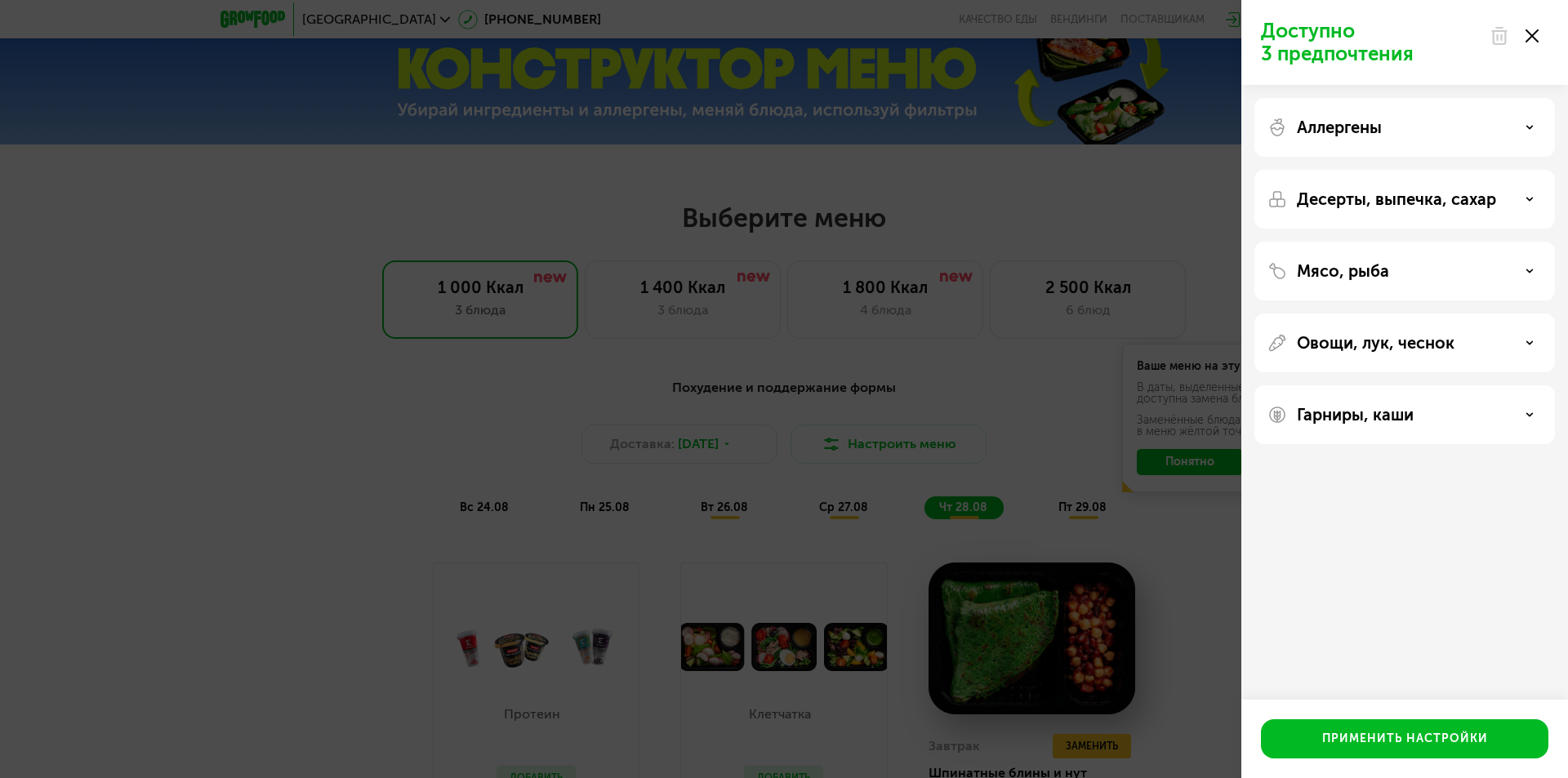
click at [1343, 132] on p "Аллергены" at bounding box center [1339, 127] width 85 height 19
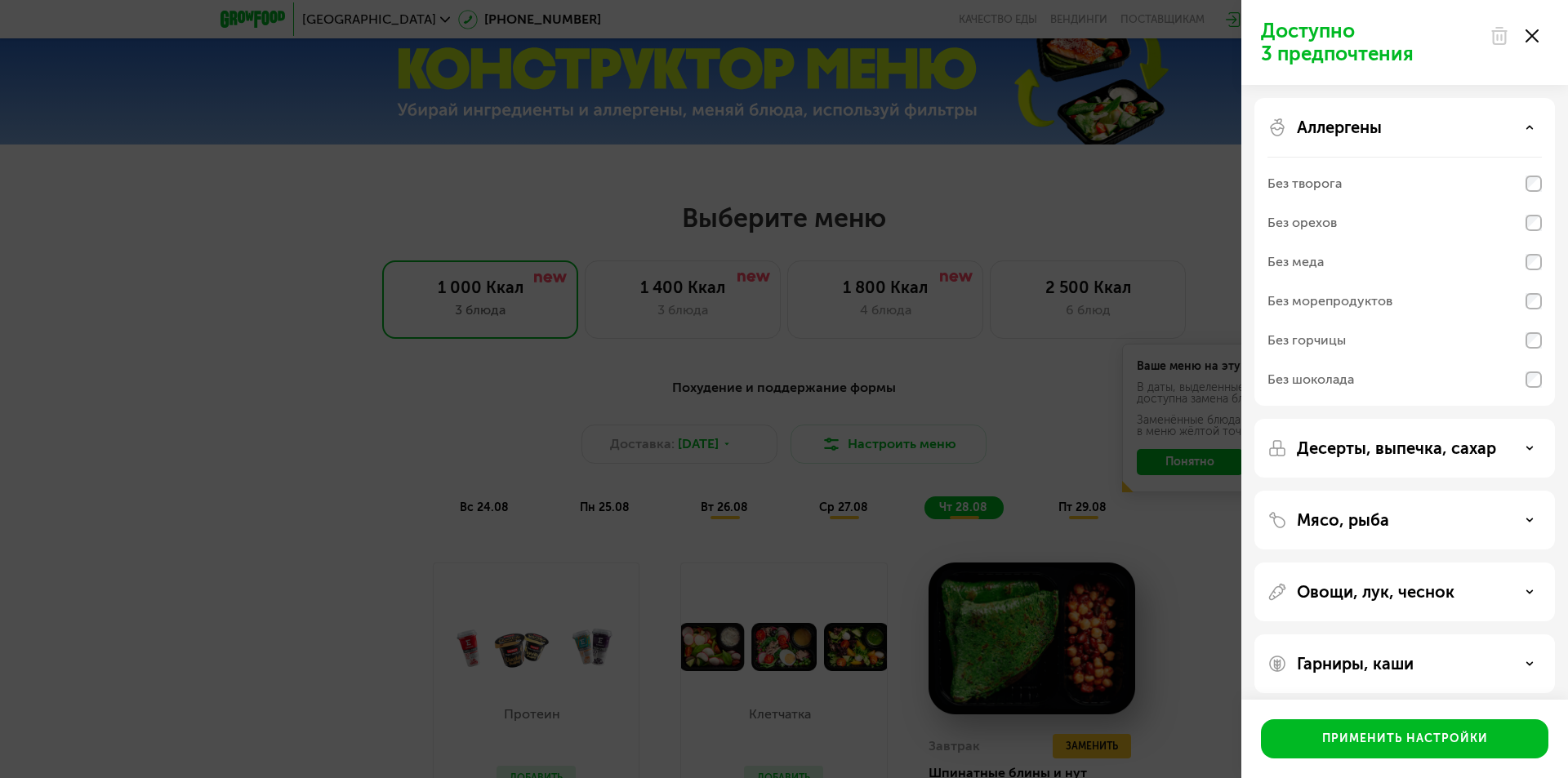
click at [1343, 132] on p "Аллергены" at bounding box center [1339, 127] width 85 height 19
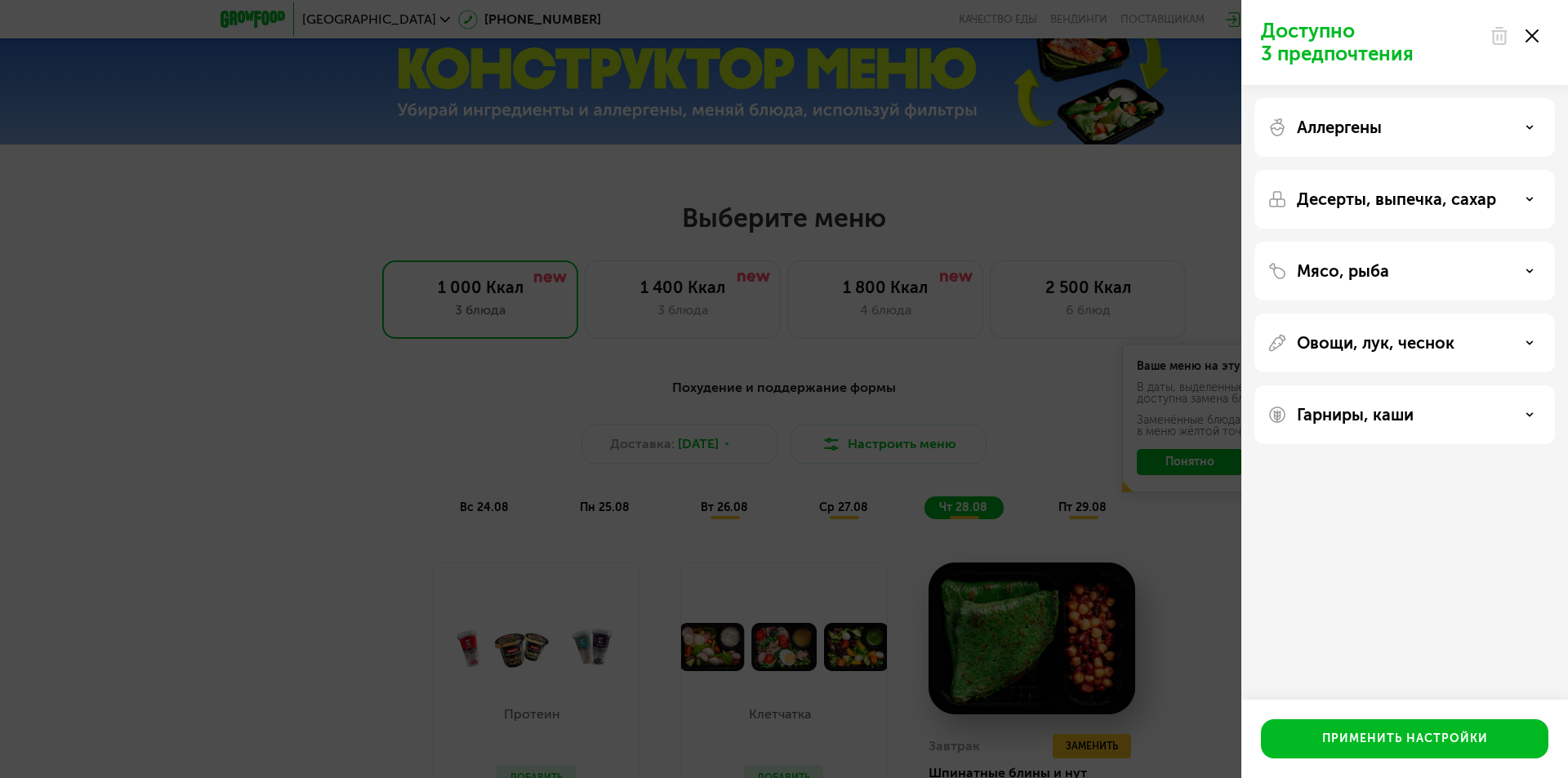
click at [1374, 207] on p "Десерты, выпечка, сахар" at bounding box center [1397, 199] width 200 height 19
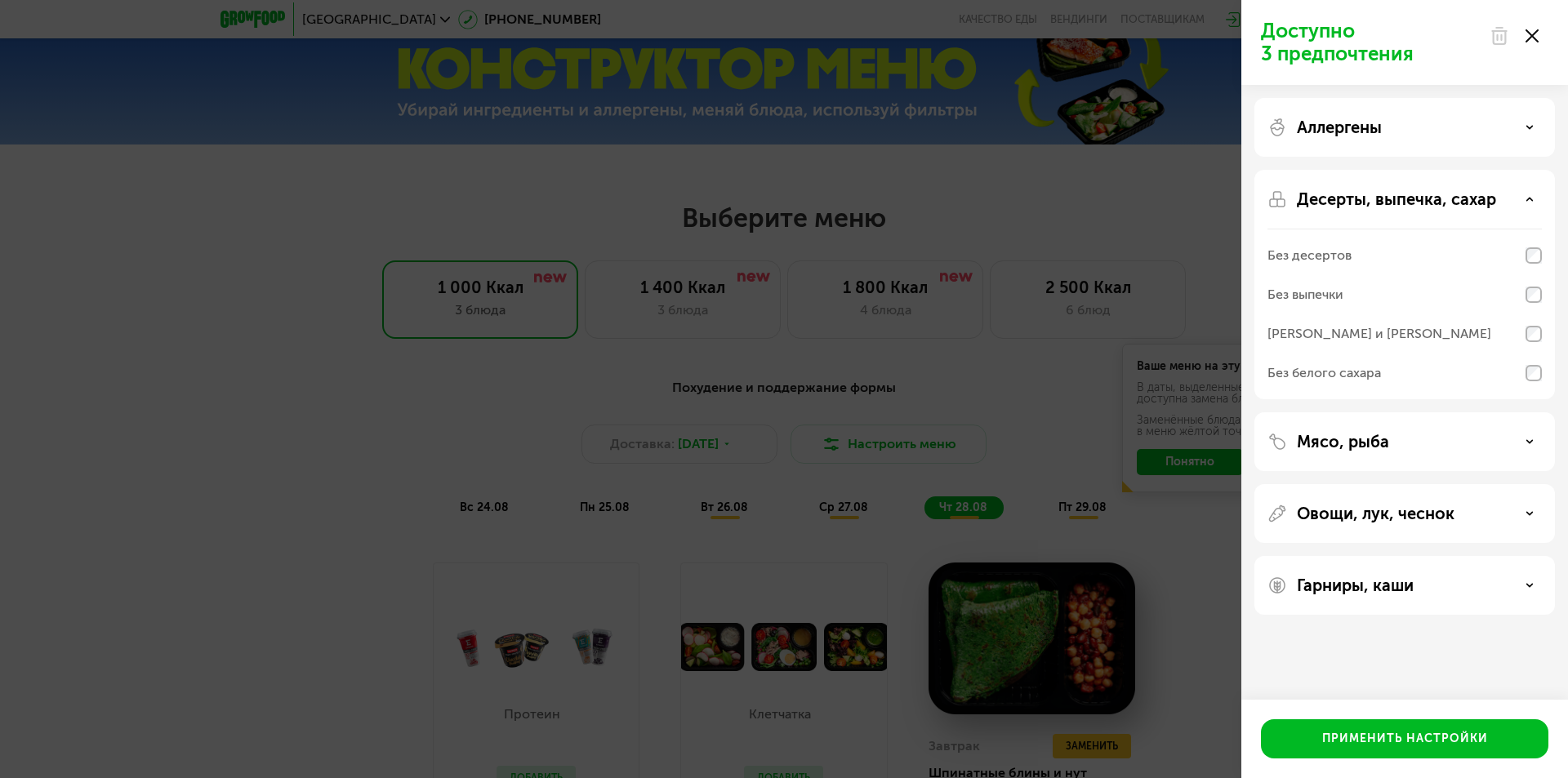
click at [1374, 207] on p "Десерты, выпечка, сахар" at bounding box center [1397, 199] width 200 height 19
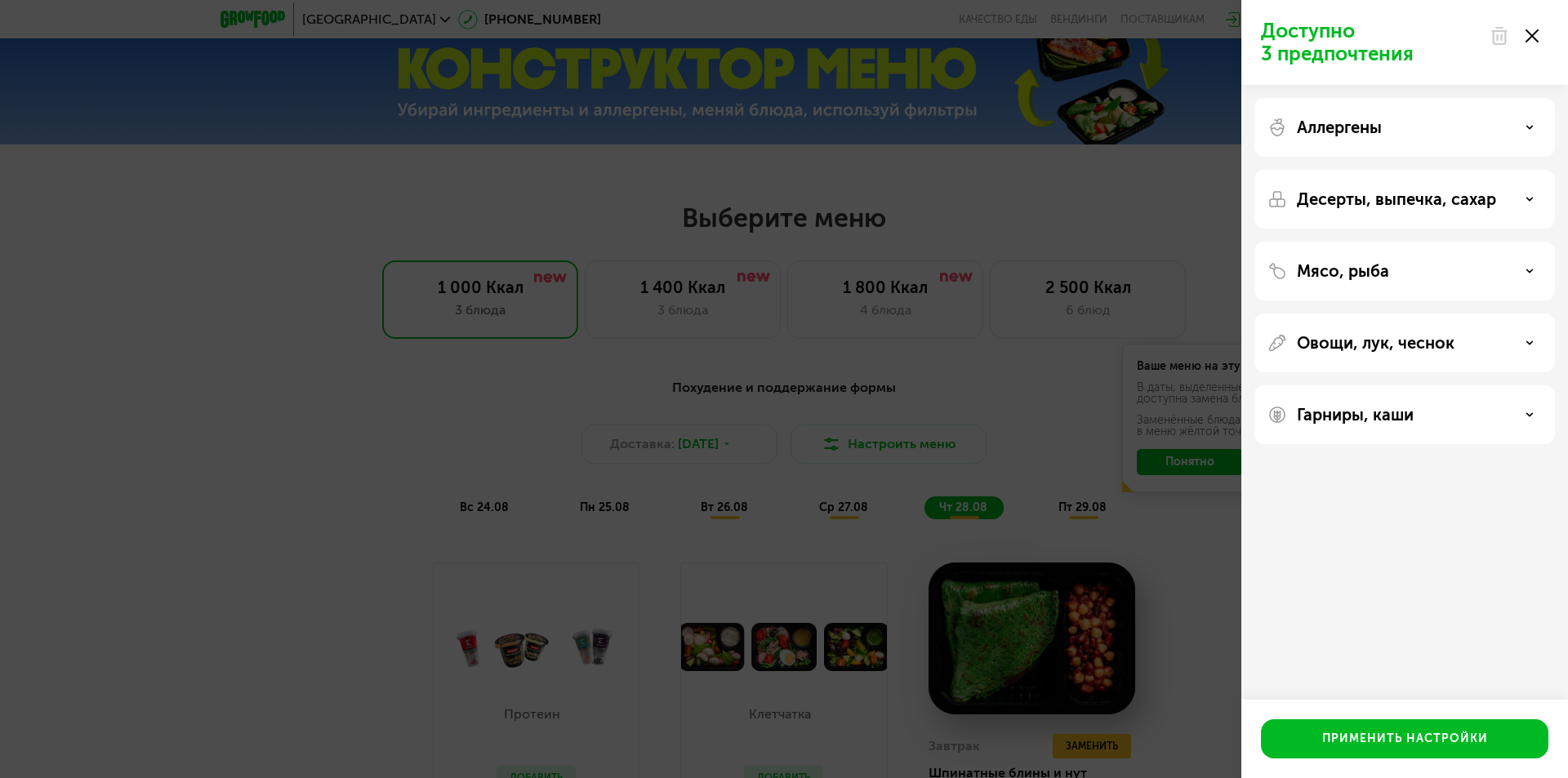
click at [1418, 406] on div "Гарниры, каши" at bounding box center [1405, 415] width 275 height 19
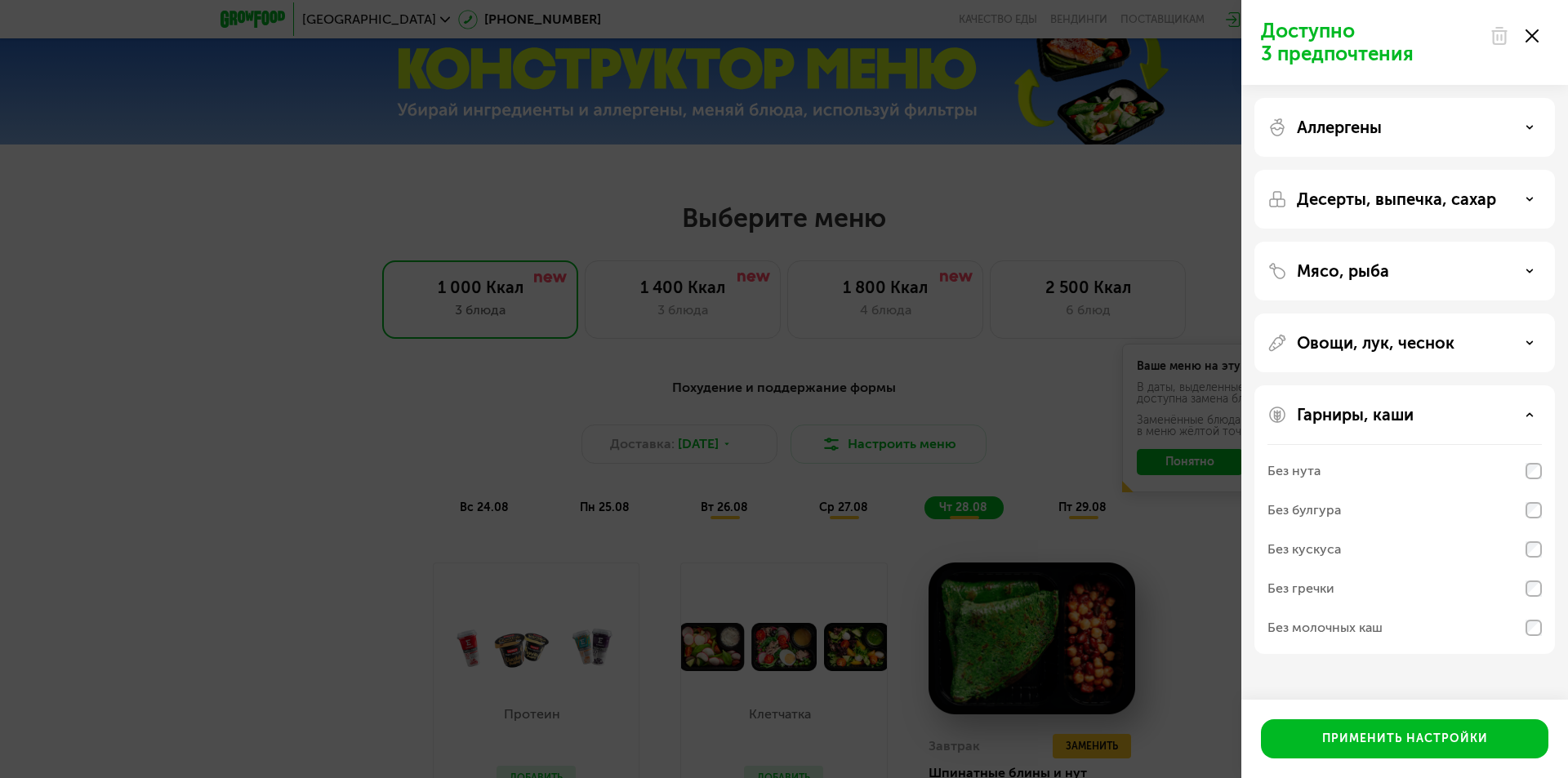
click at [1538, 34] on div at bounding box center [1514, 35] width 69 height 33
click at [1529, 37] on icon at bounding box center [1532, 35] width 13 height 13
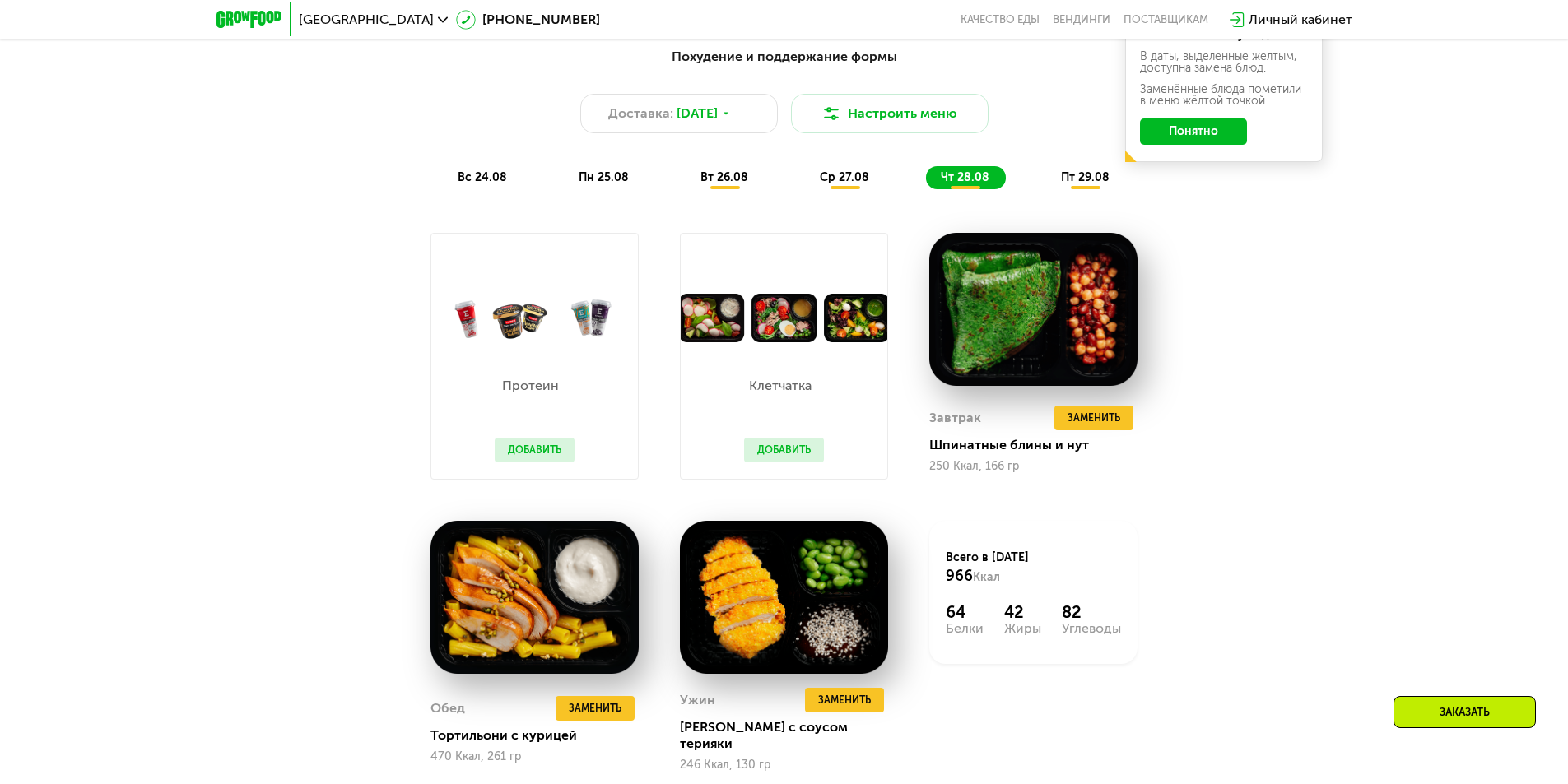
scroll to position [1053, 0]
click at [1478, 713] on div "Заказать" at bounding box center [1465, 712] width 142 height 32
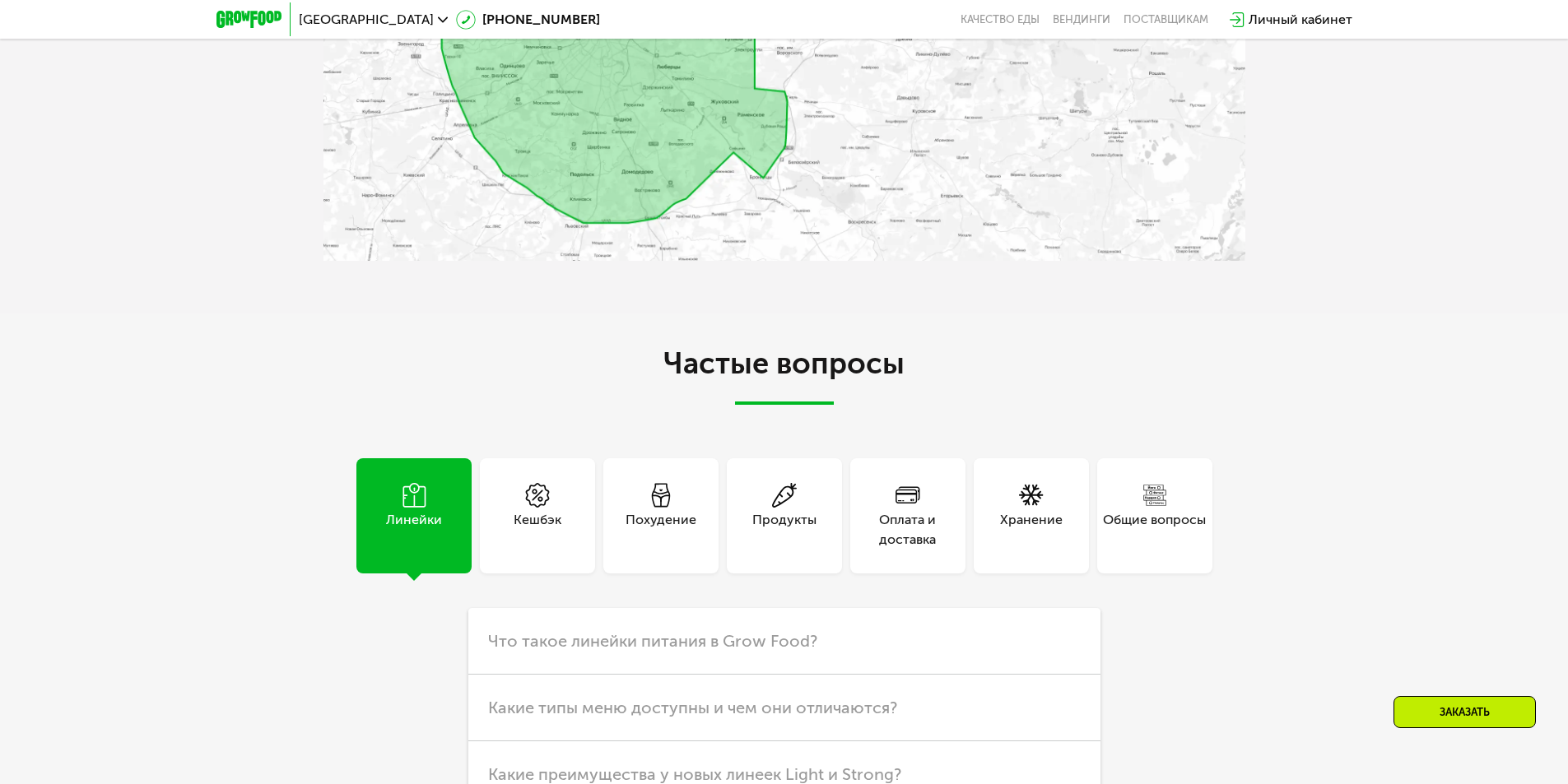
scroll to position [4226, 0]
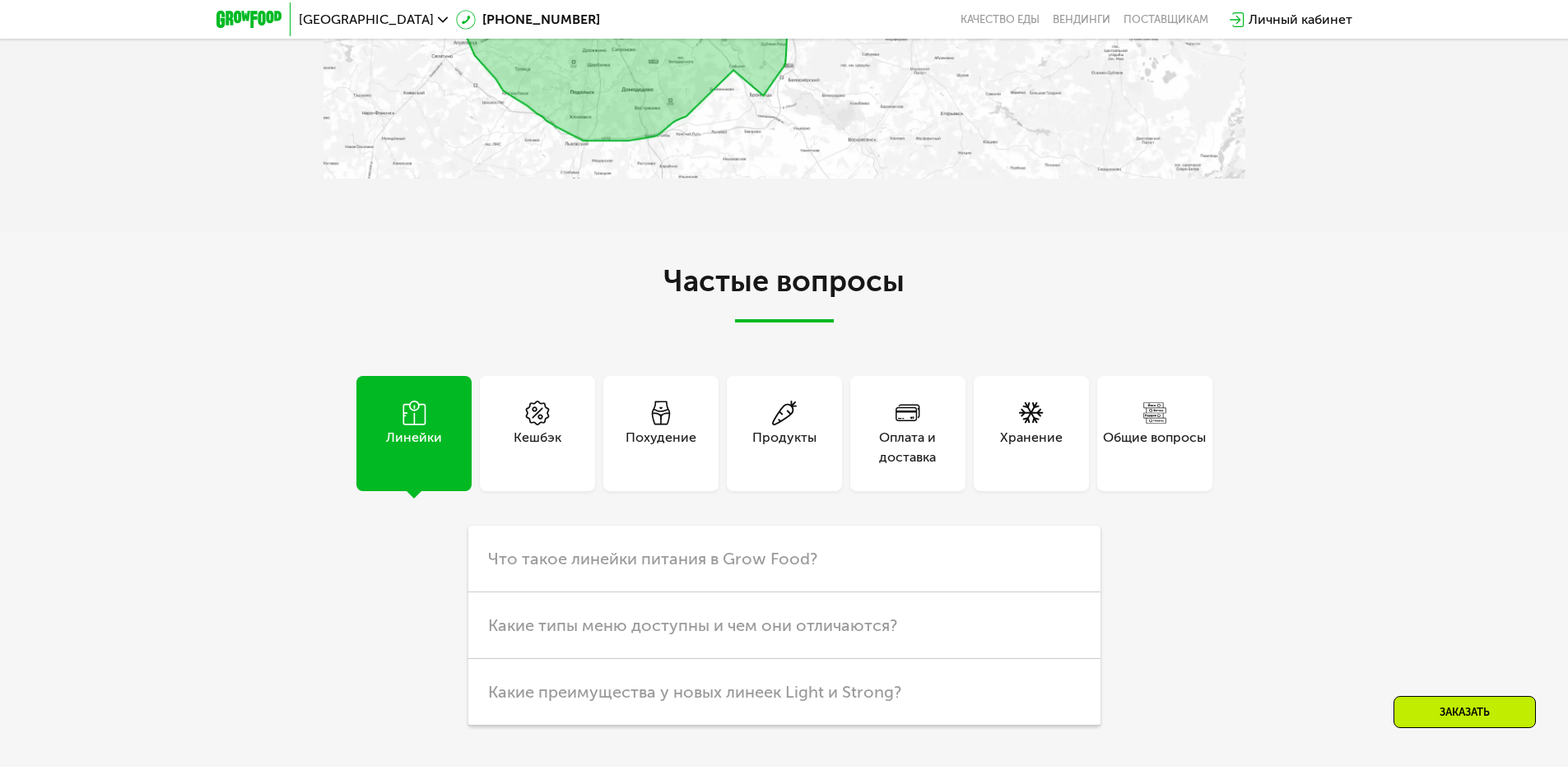
click at [1040, 428] on div "Хранение" at bounding box center [1031, 448] width 62 height 39
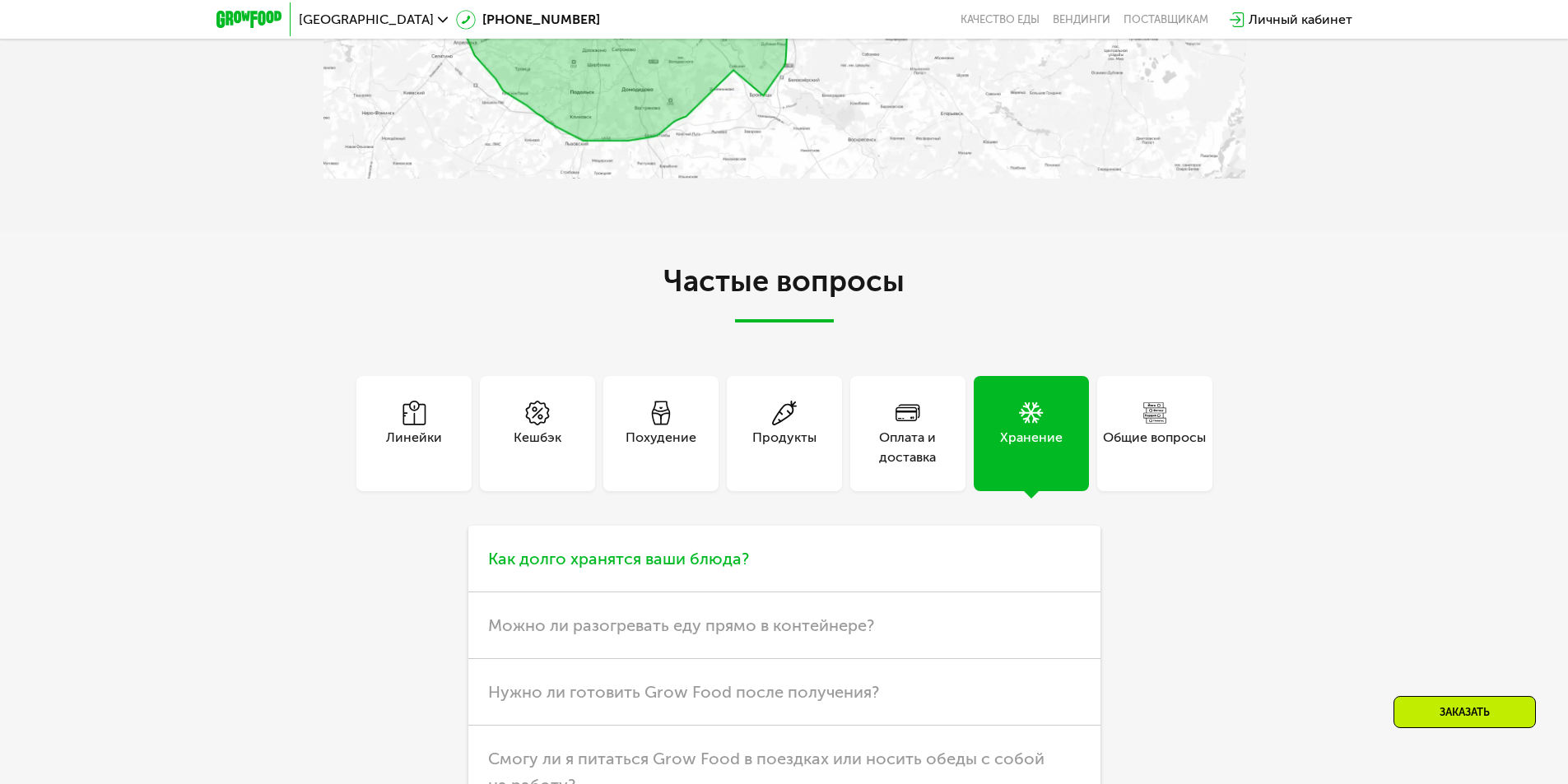
click at [721, 549] on span "Как долго хранятся ваши блюда?" at bounding box center [618, 559] width 261 height 20
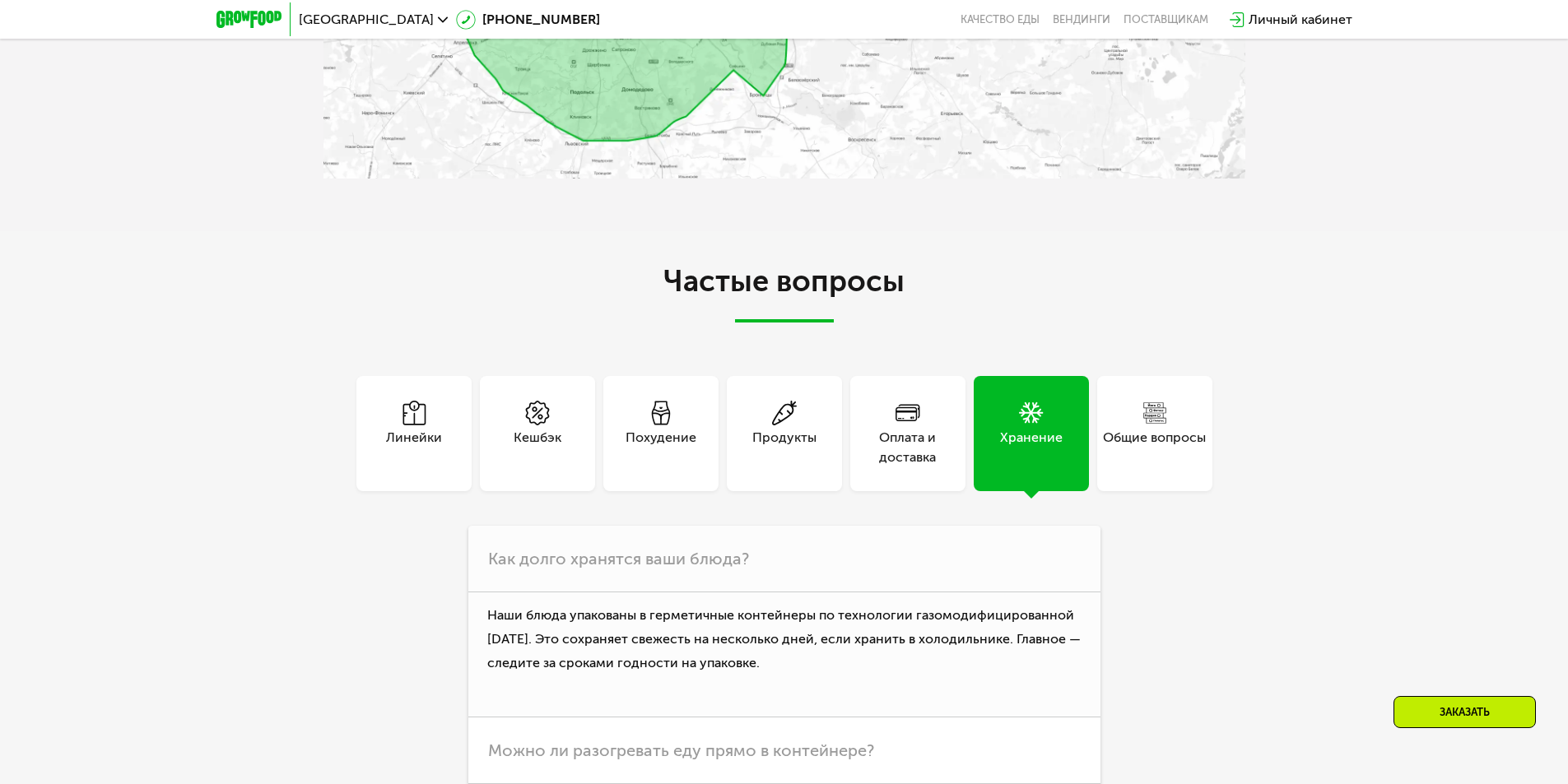
click at [928, 435] on div "Оплата и доставка" at bounding box center [907, 448] width 115 height 39
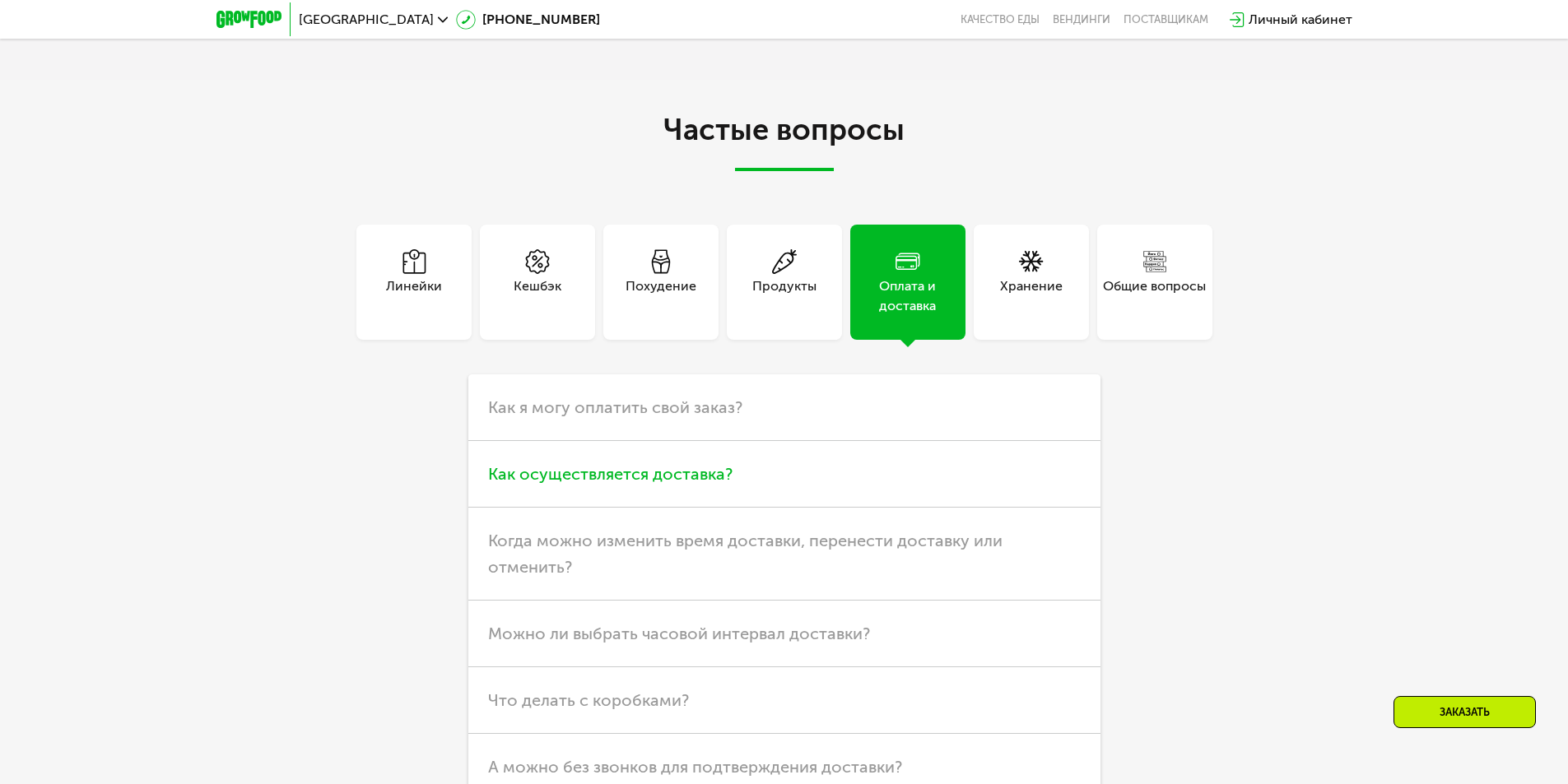
scroll to position [4391, 0]
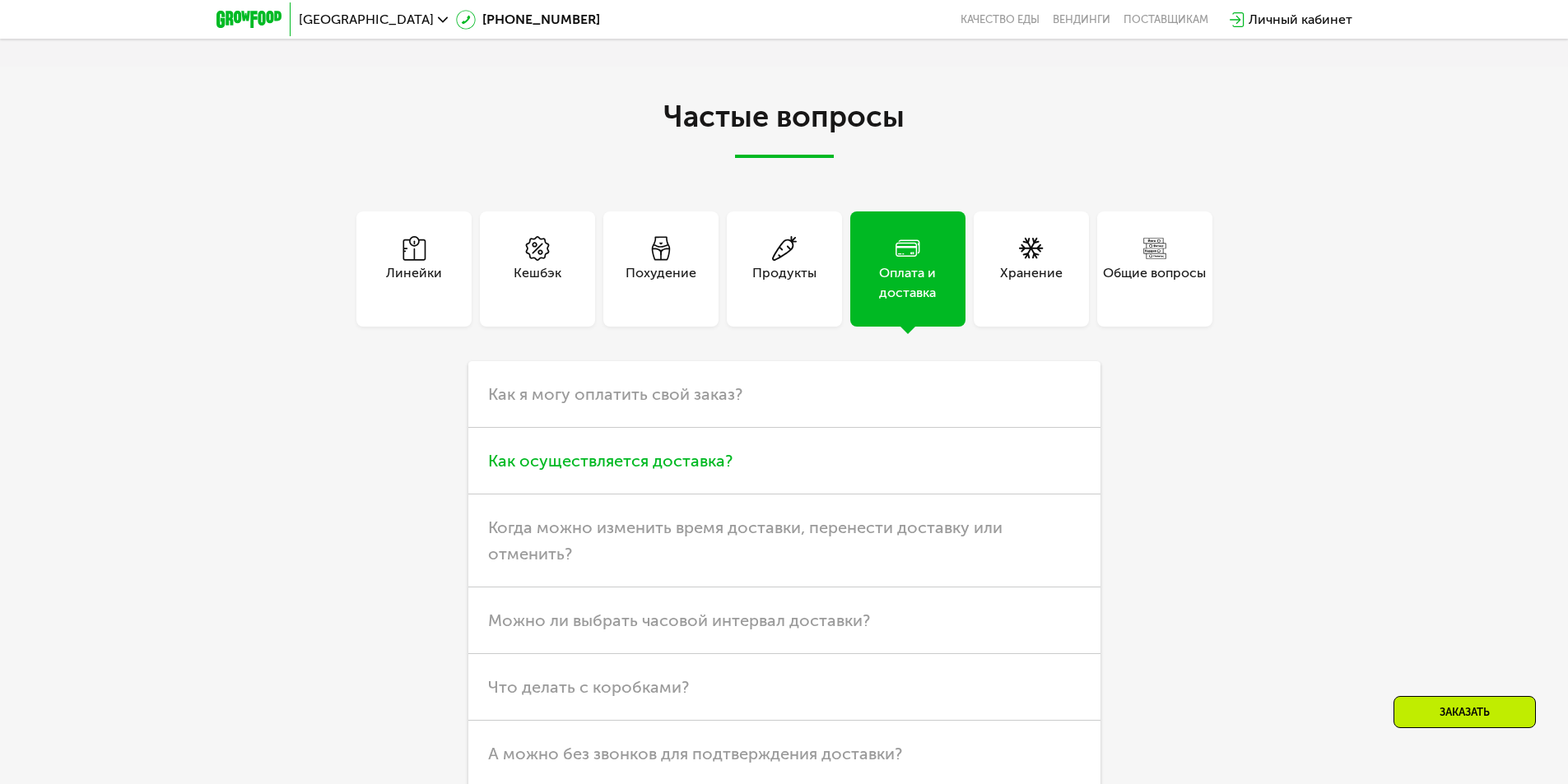
click at [703, 459] on span "Как осуществляется доставка?" at bounding box center [610, 461] width 245 height 20
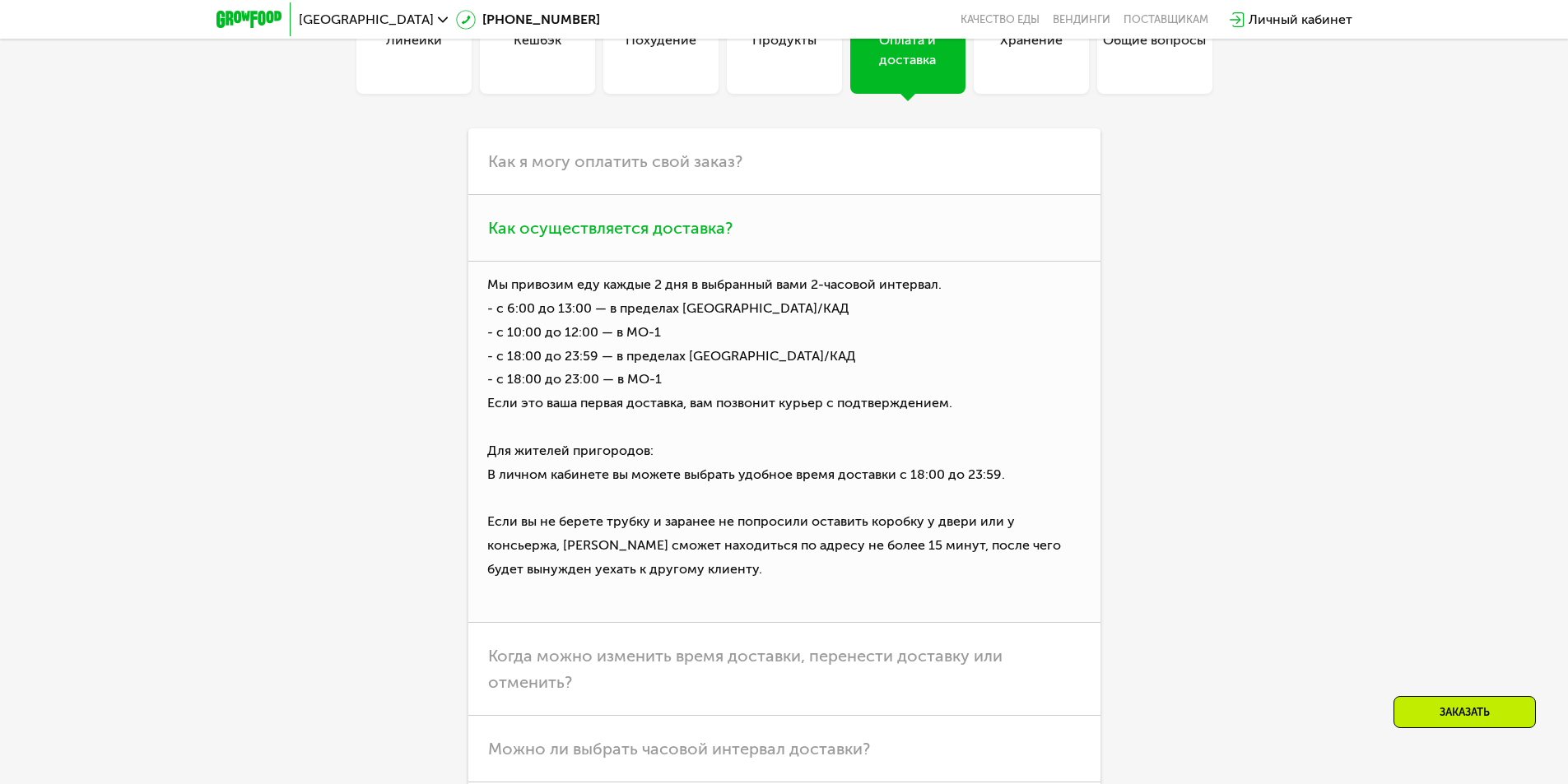
scroll to position [4885, 0]
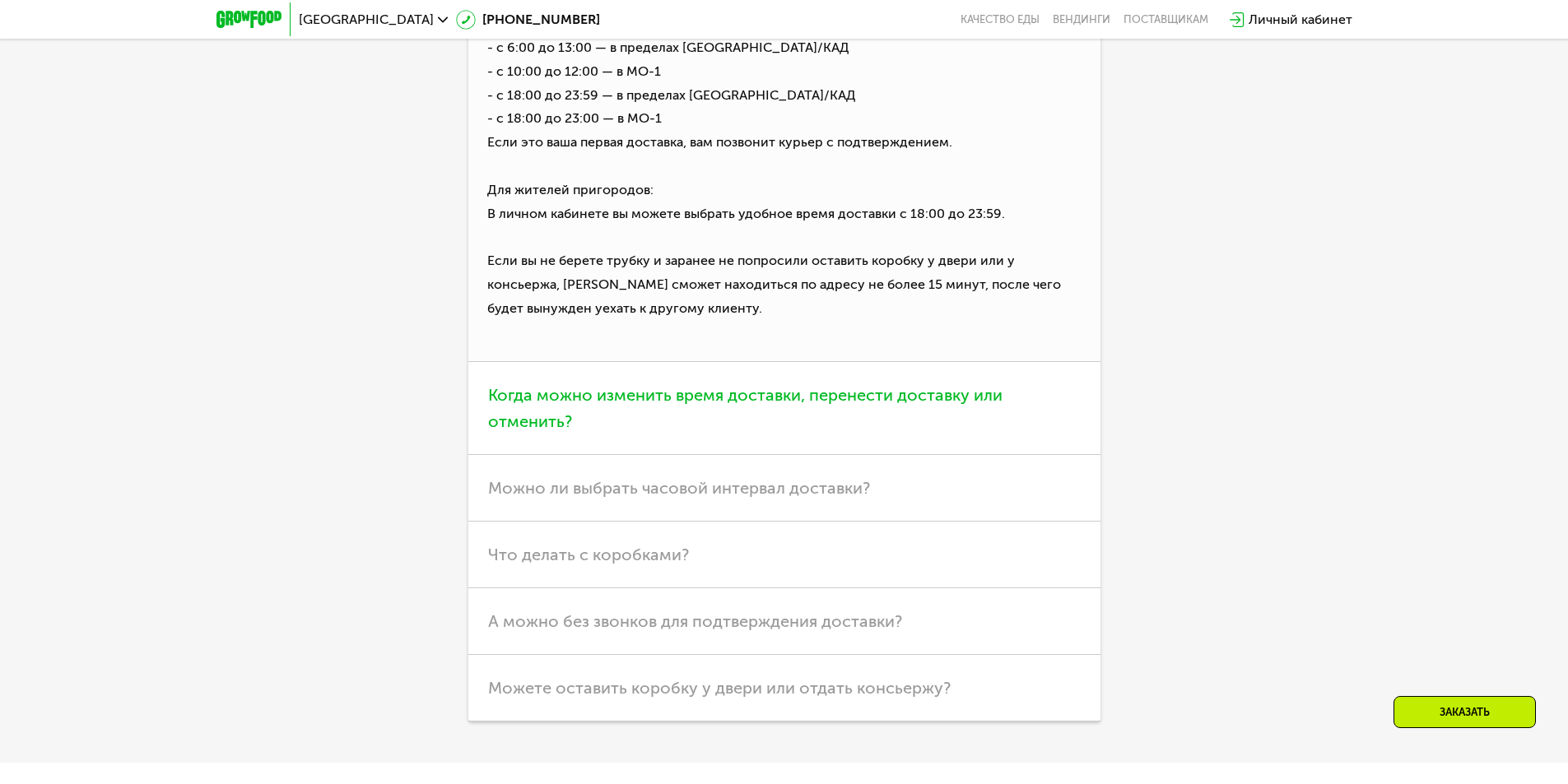
click at [906, 385] on span "Когда можно изменить время доставки, перенести доставку или отменить?" at bounding box center [745, 408] width 515 height 46
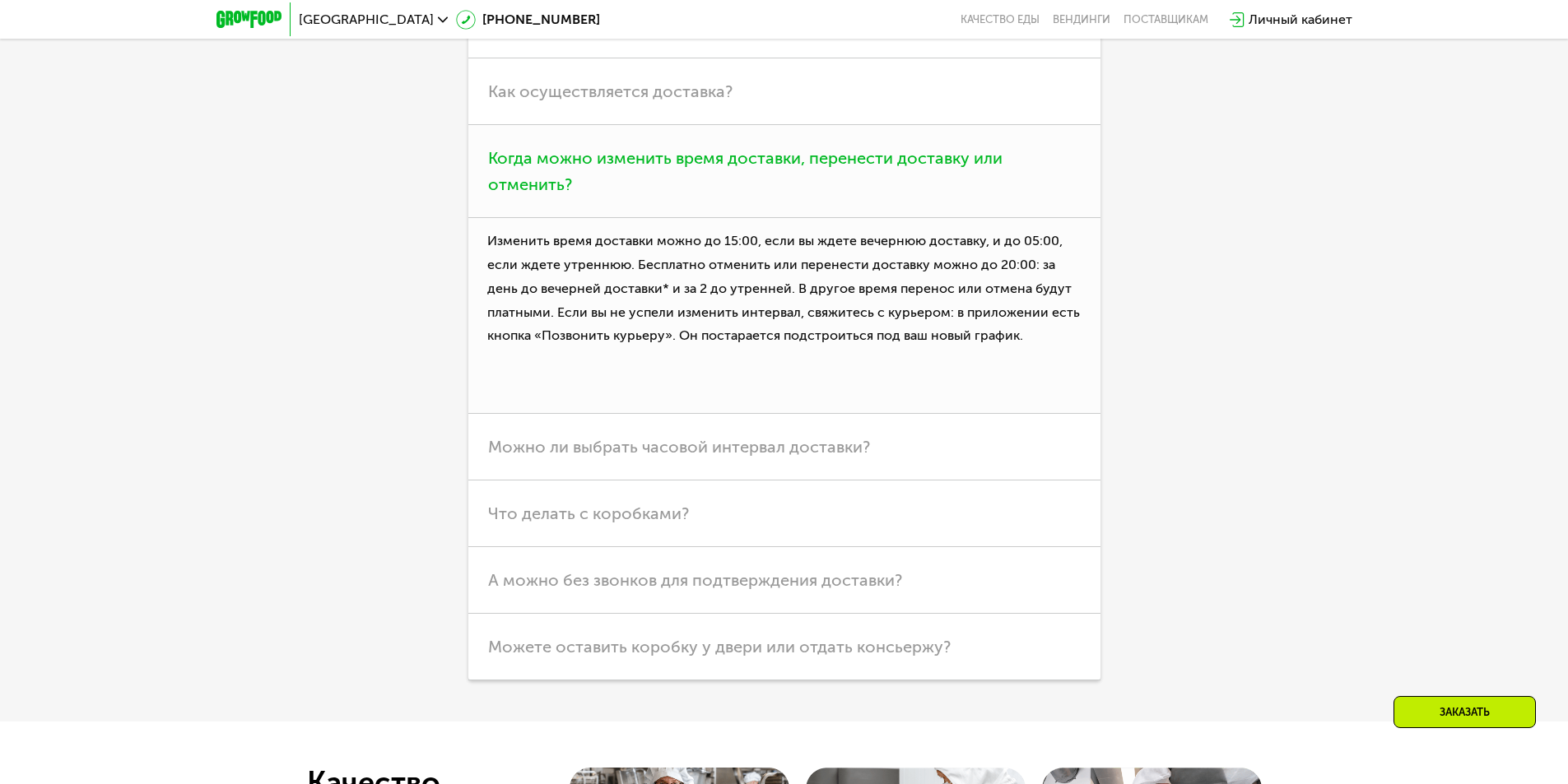
scroll to position [4720, 0]
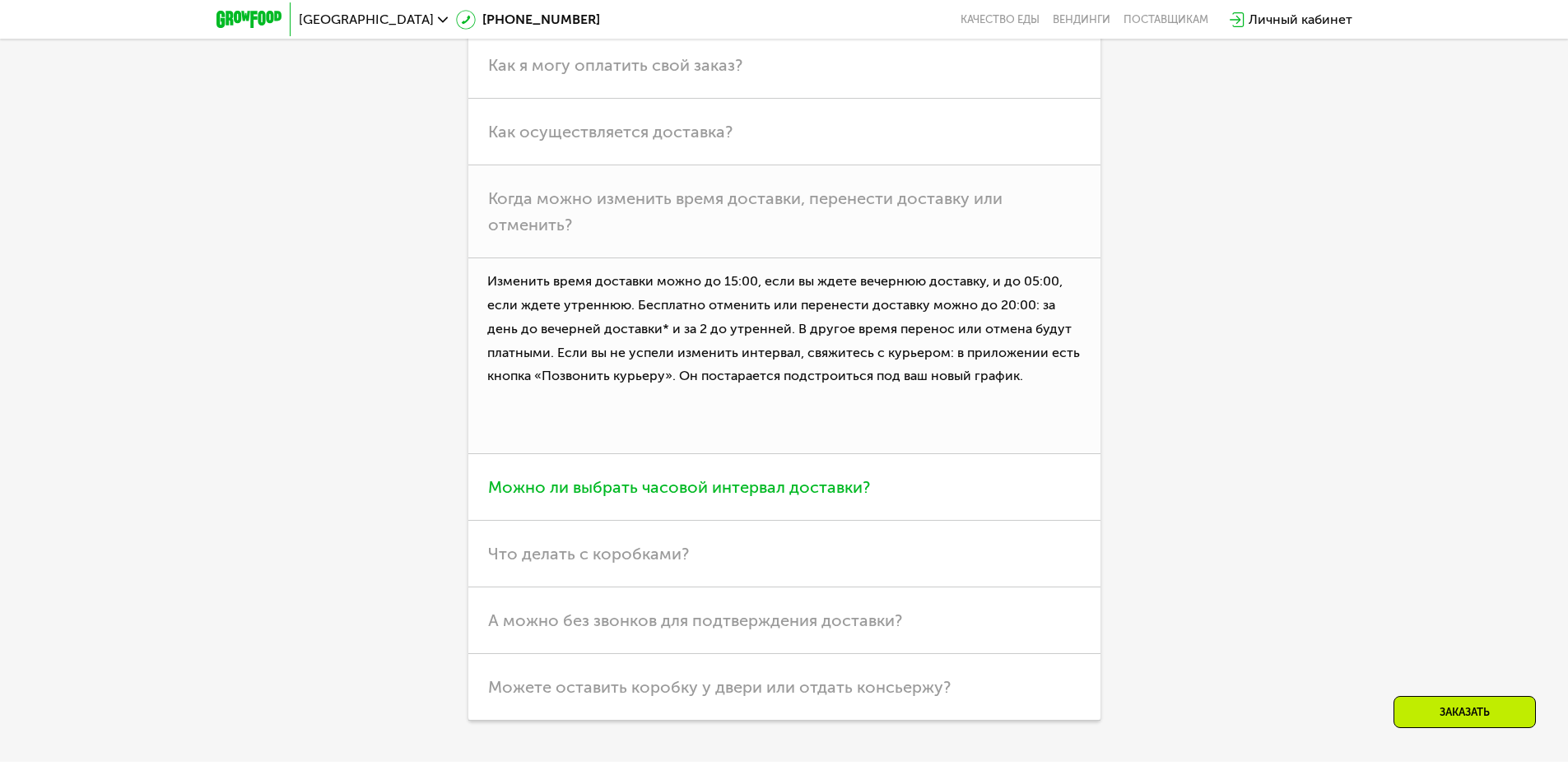
click at [647, 477] on span "Можно ли выбрать часовой интервал доставки?" at bounding box center [678, 487] width 382 height 20
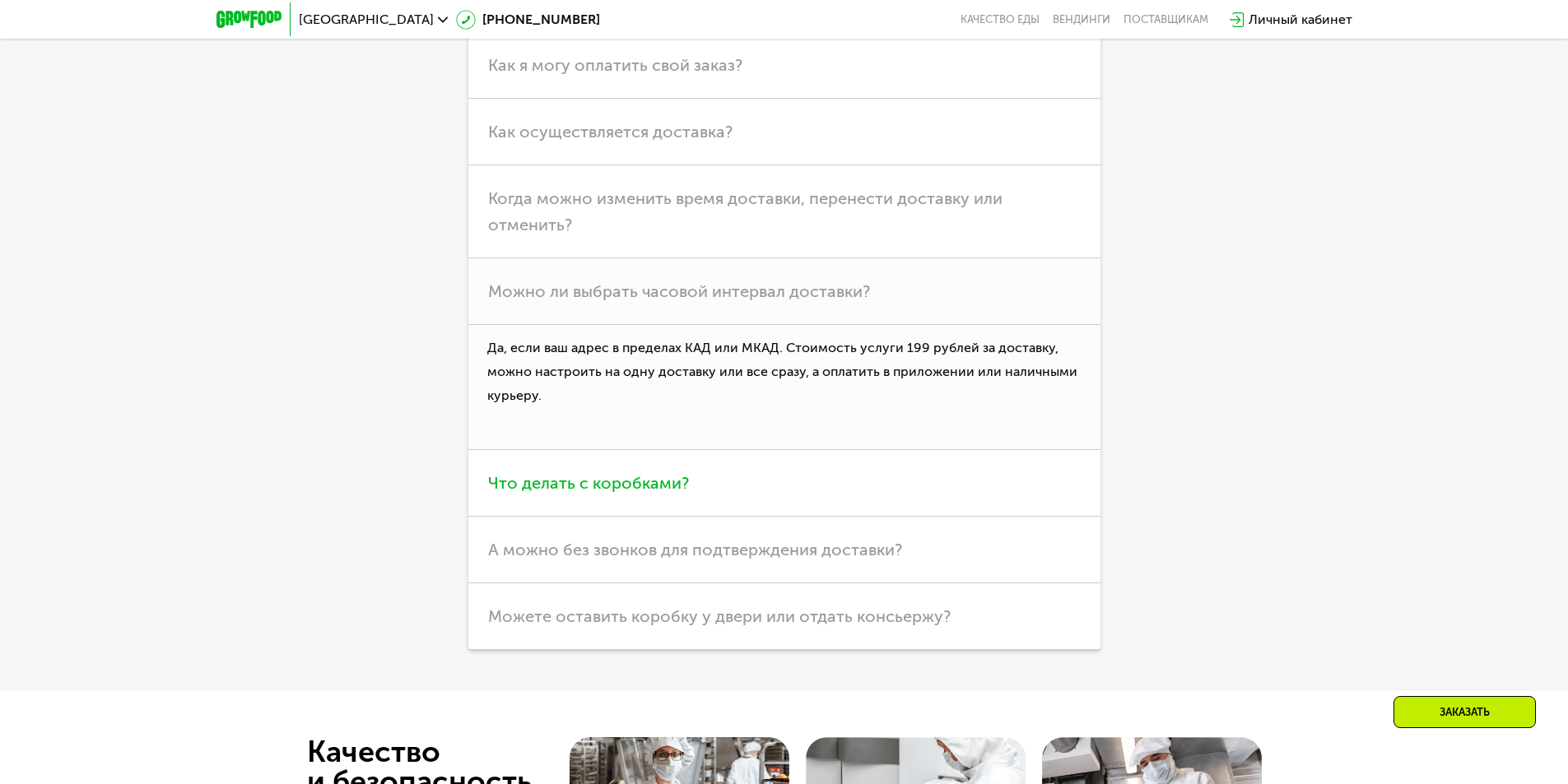
click at [610, 473] on span "Что делать с коробками?" at bounding box center [589, 483] width 201 height 20
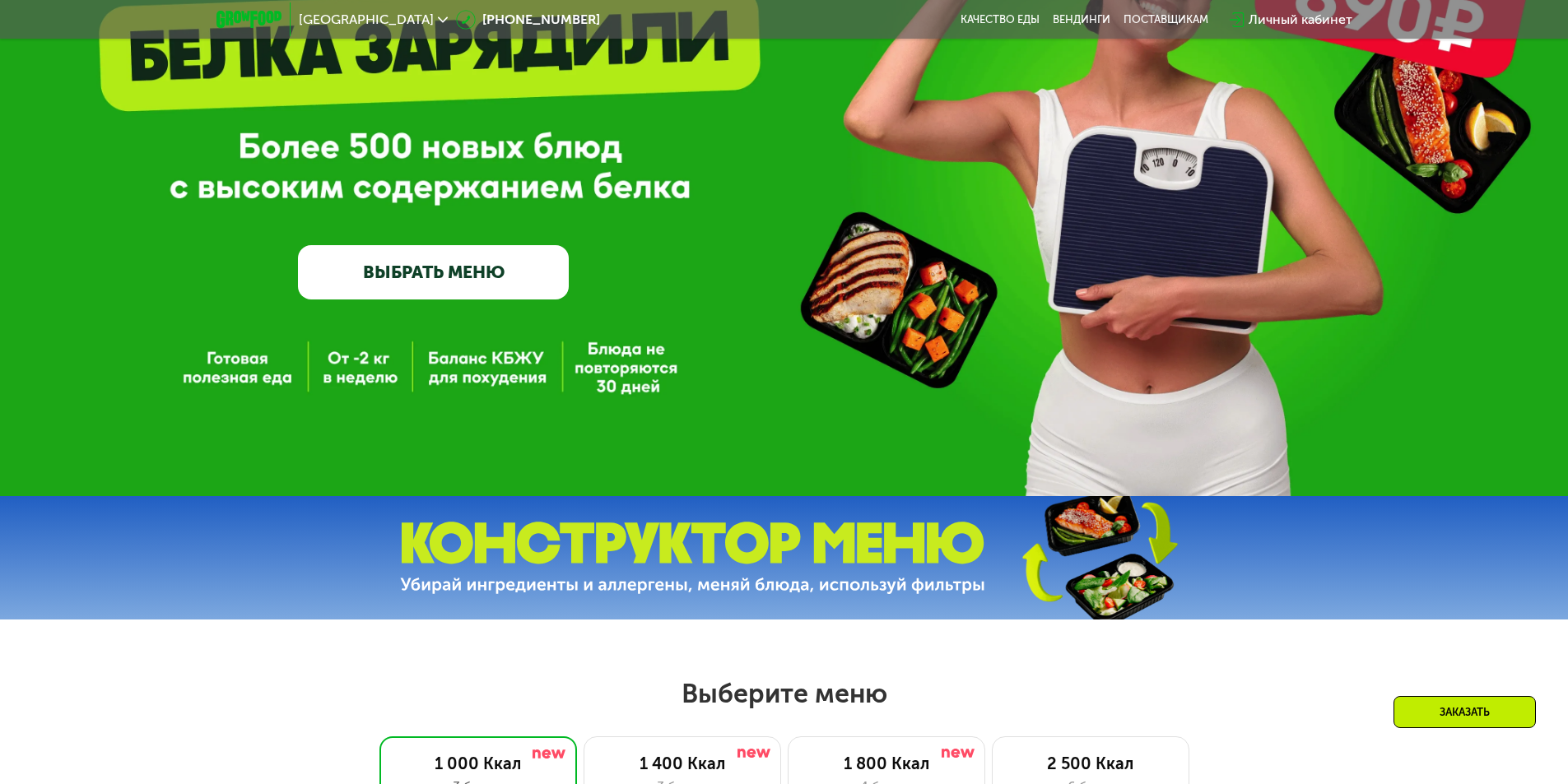
scroll to position [30, 0]
